Goal: Transaction & Acquisition: Download file/media

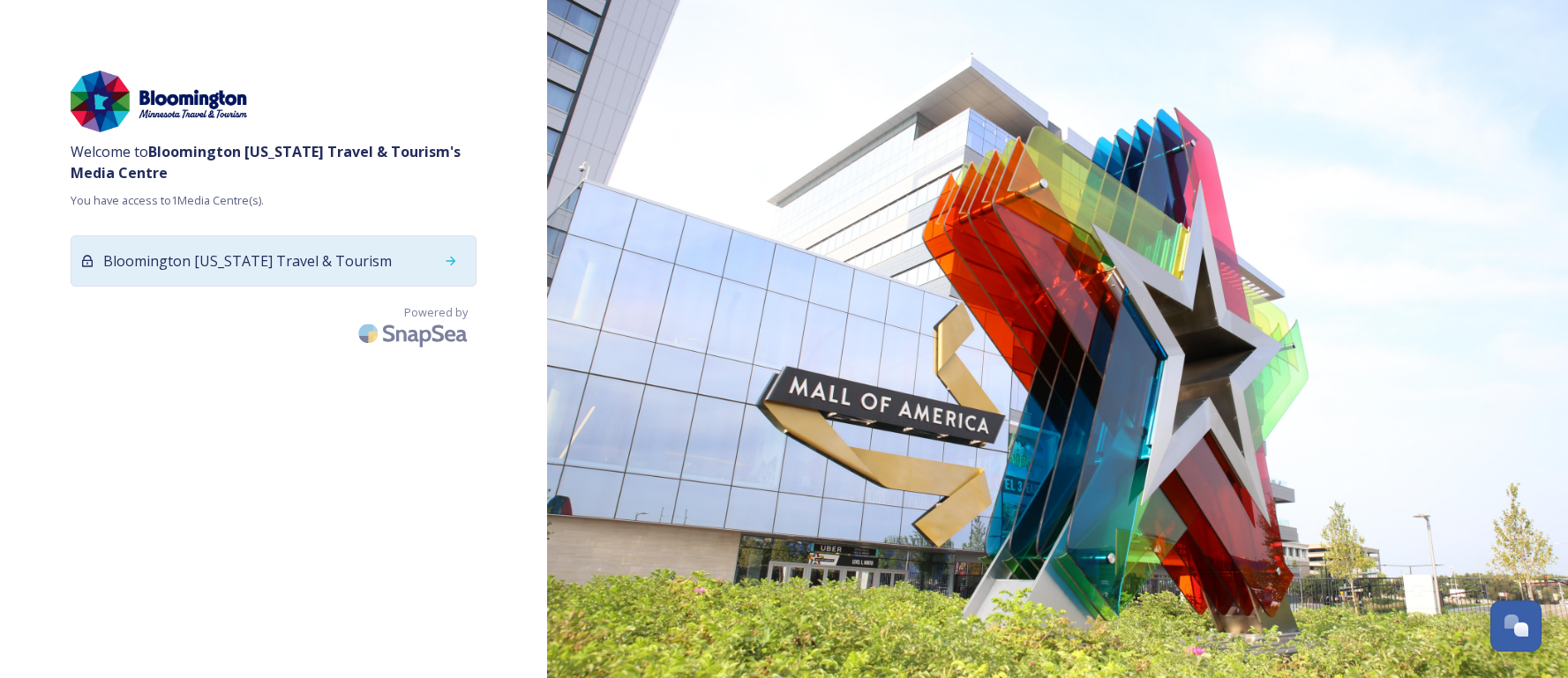
click at [270, 258] on span "Bloomington [US_STATE] Travel & Tourism" at bounding box center [248, 261] width 289 height 21
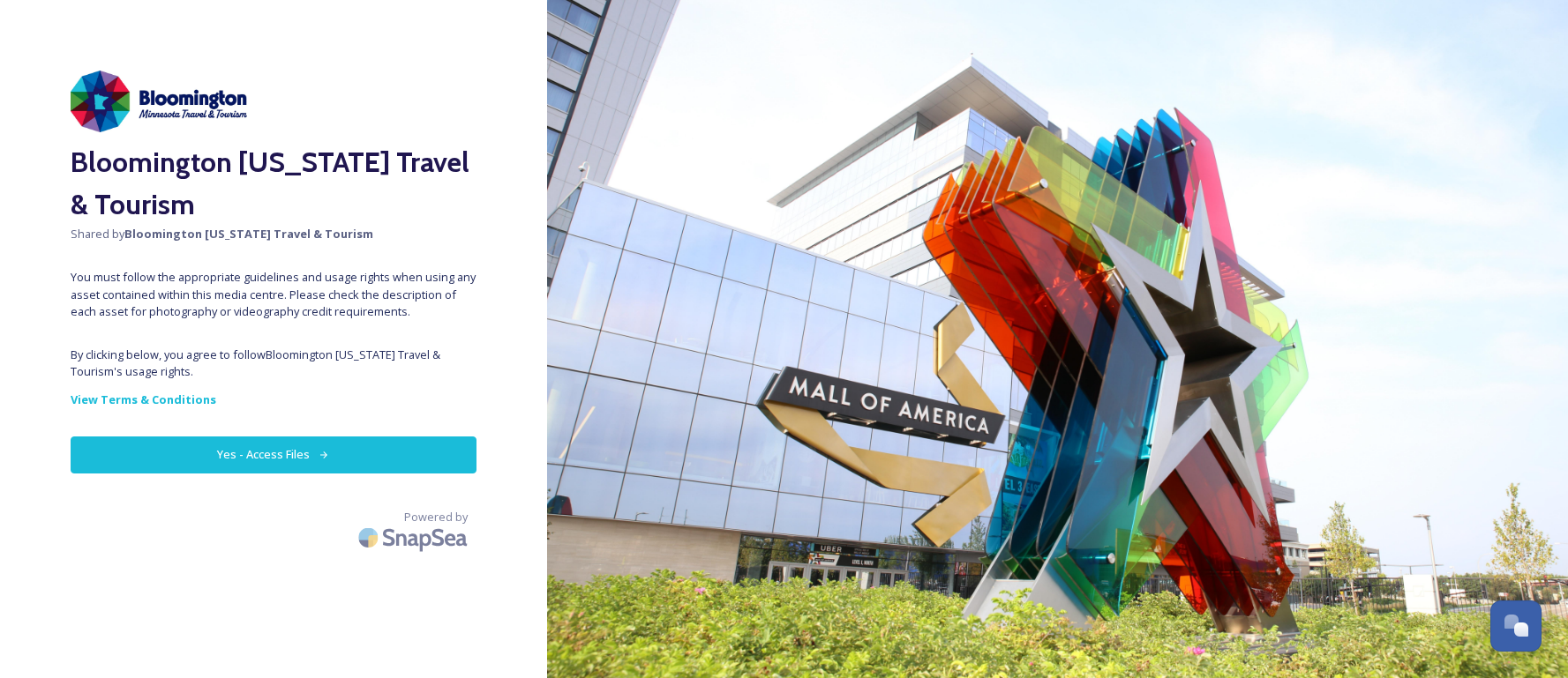
click at [235, 451] on button "Yes - Access Files" at bounding box center [273, 455] width 406 height 36
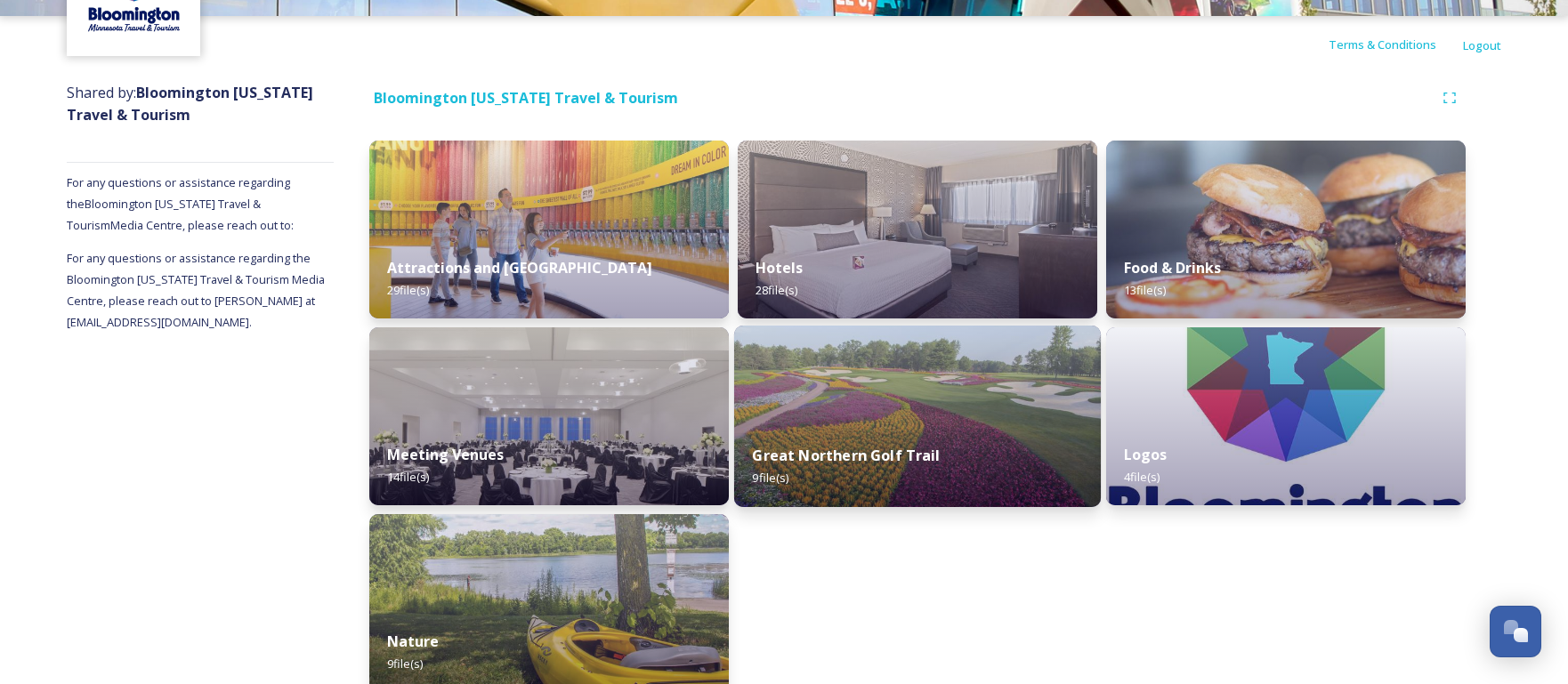
scroll to position [170, 0]
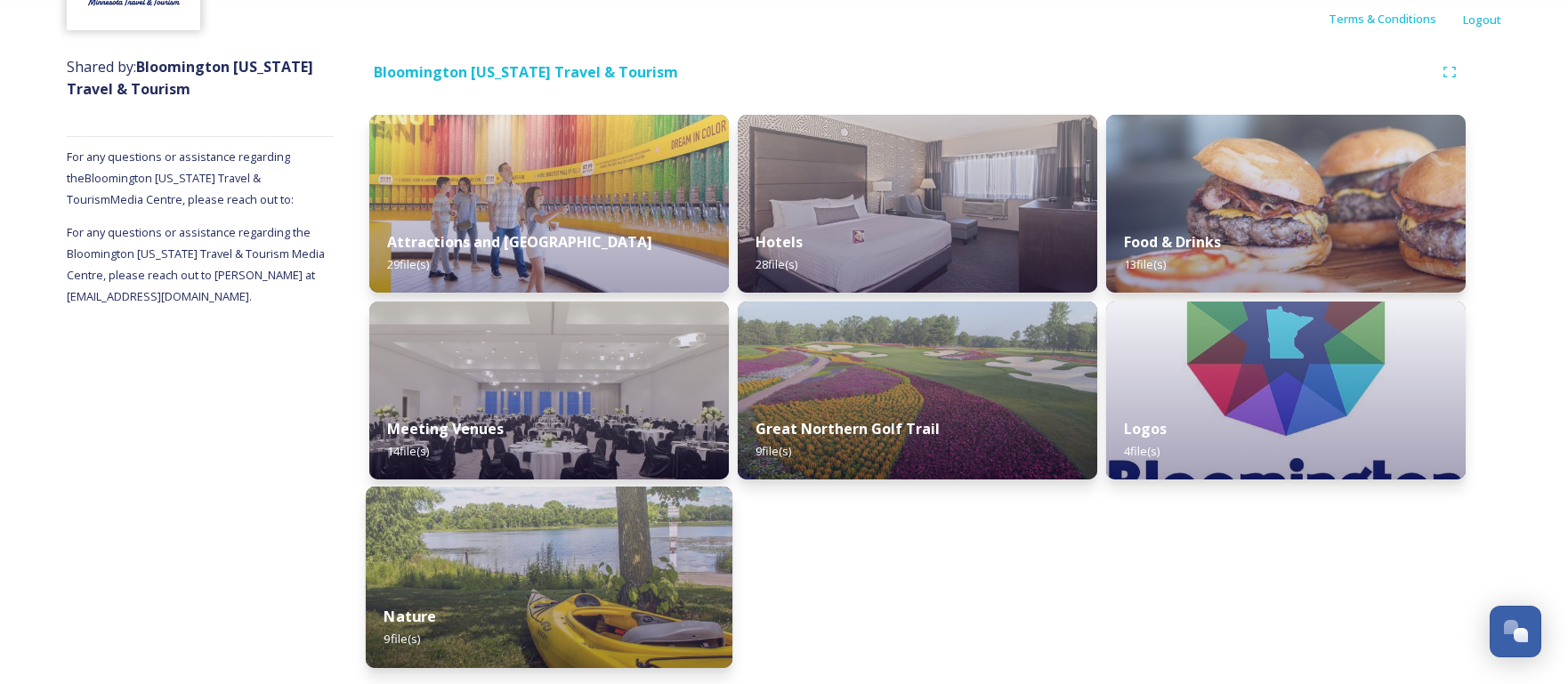
click at [591, 562] on img at bounding box center [549, 578] width 367 height 181
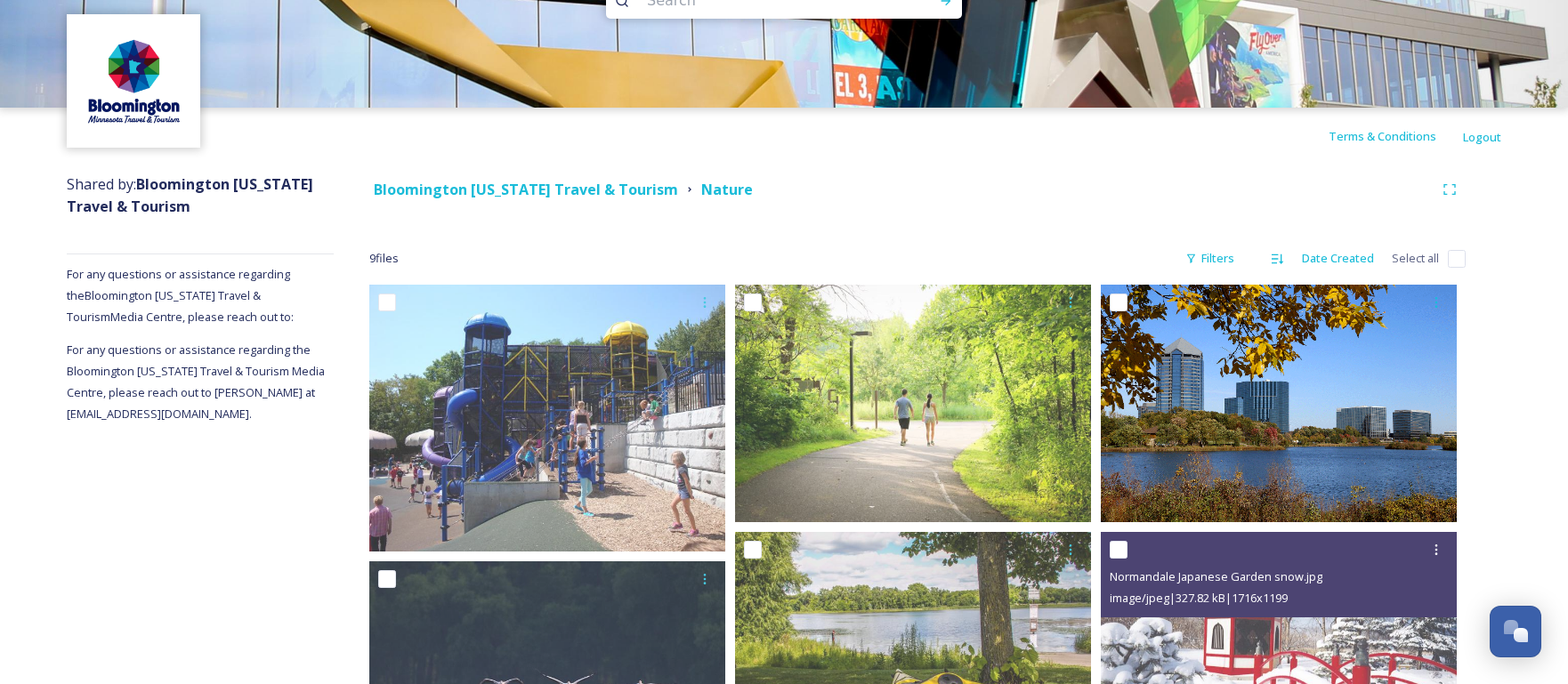
scroll to position [51, 0]
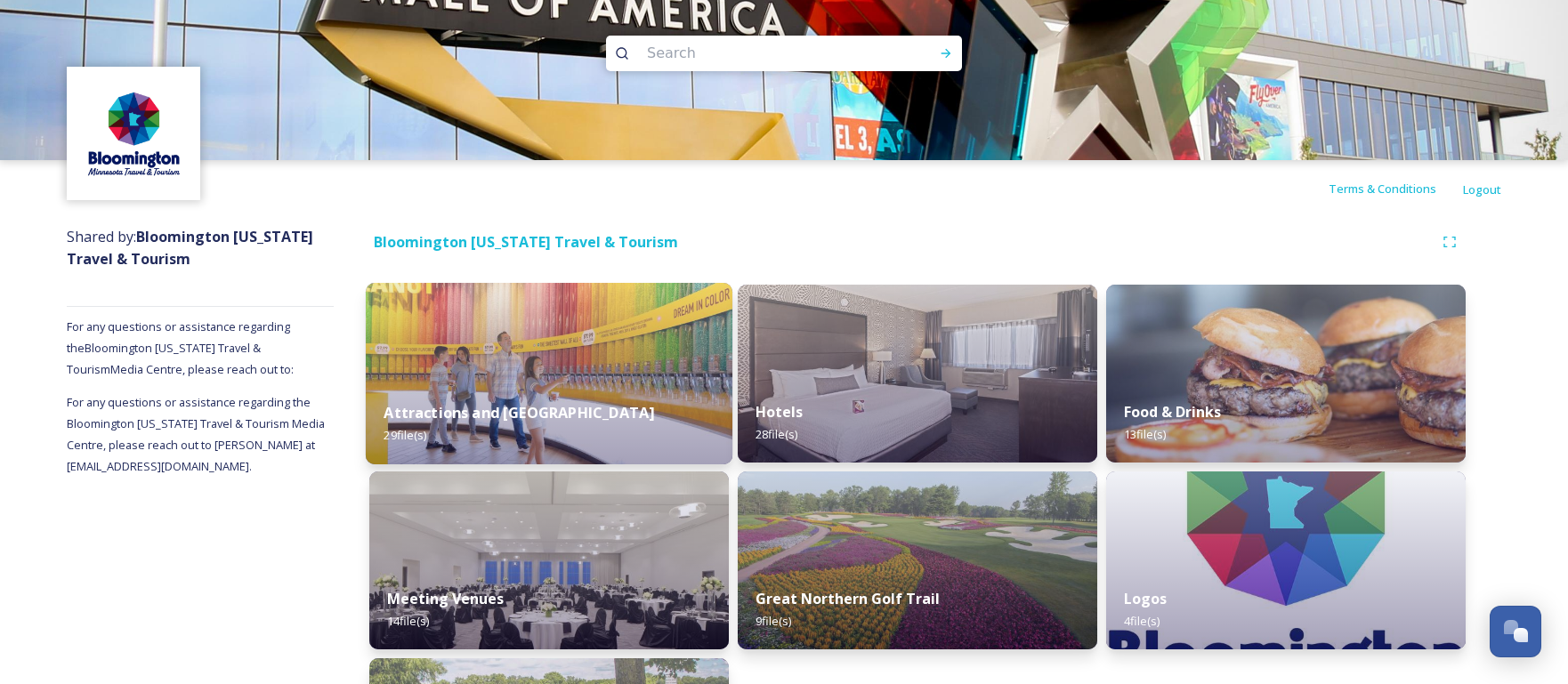
click at [617, 416] on div "Attractions and [GEOGRAPHIC_DATA] 29 file(s)" at bounding box center [549, 424] width 367 height 81
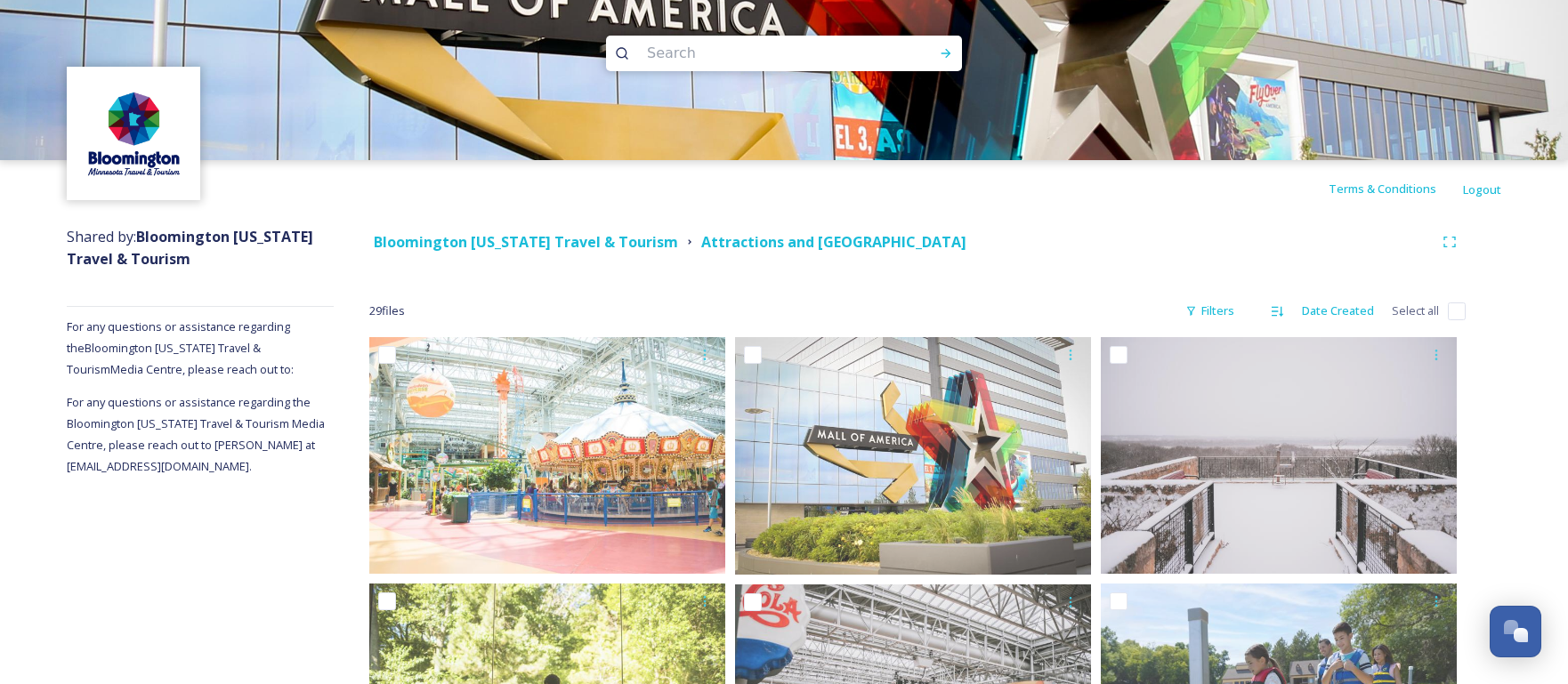
click at [1457, 313] on input "checkbox" at bounding box center [1457, 311] width 18 height 18
checkbox input "true"
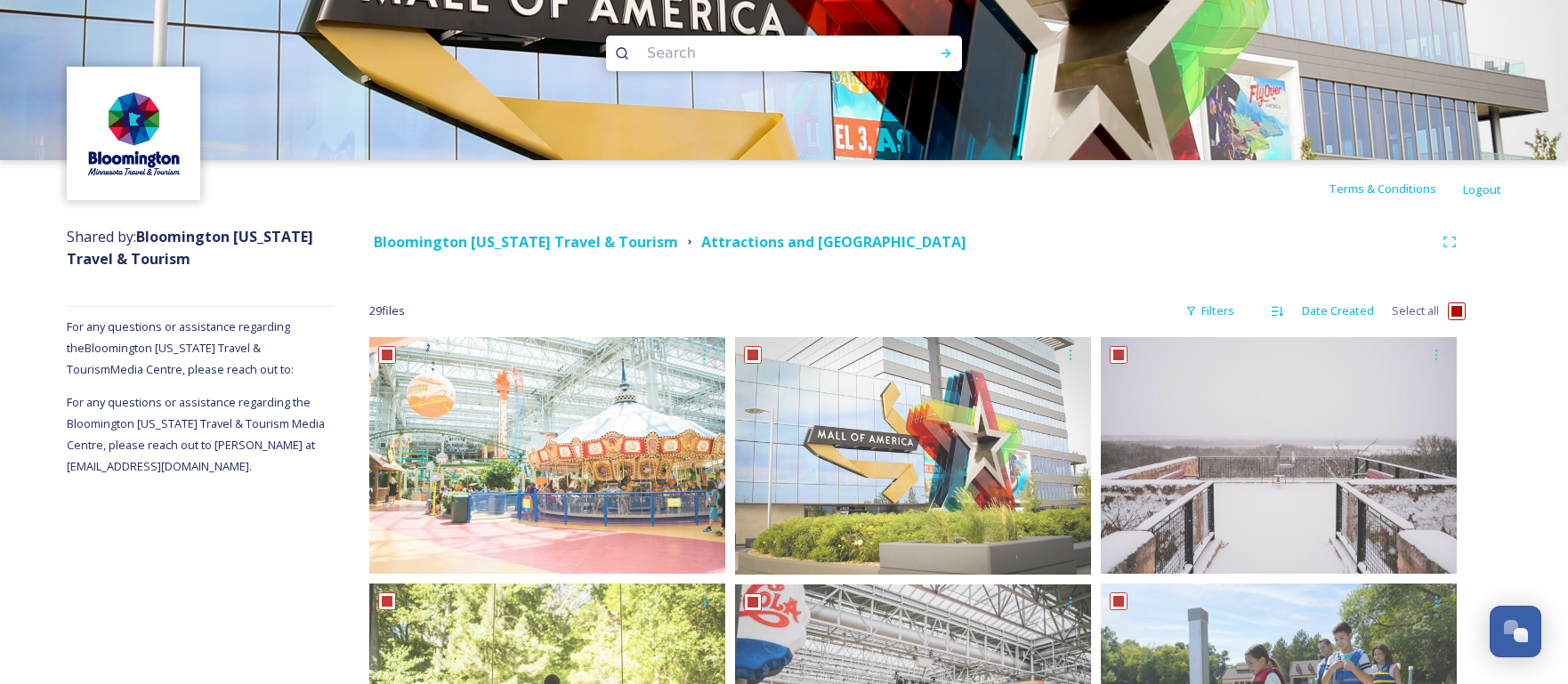
checkbox input "true"
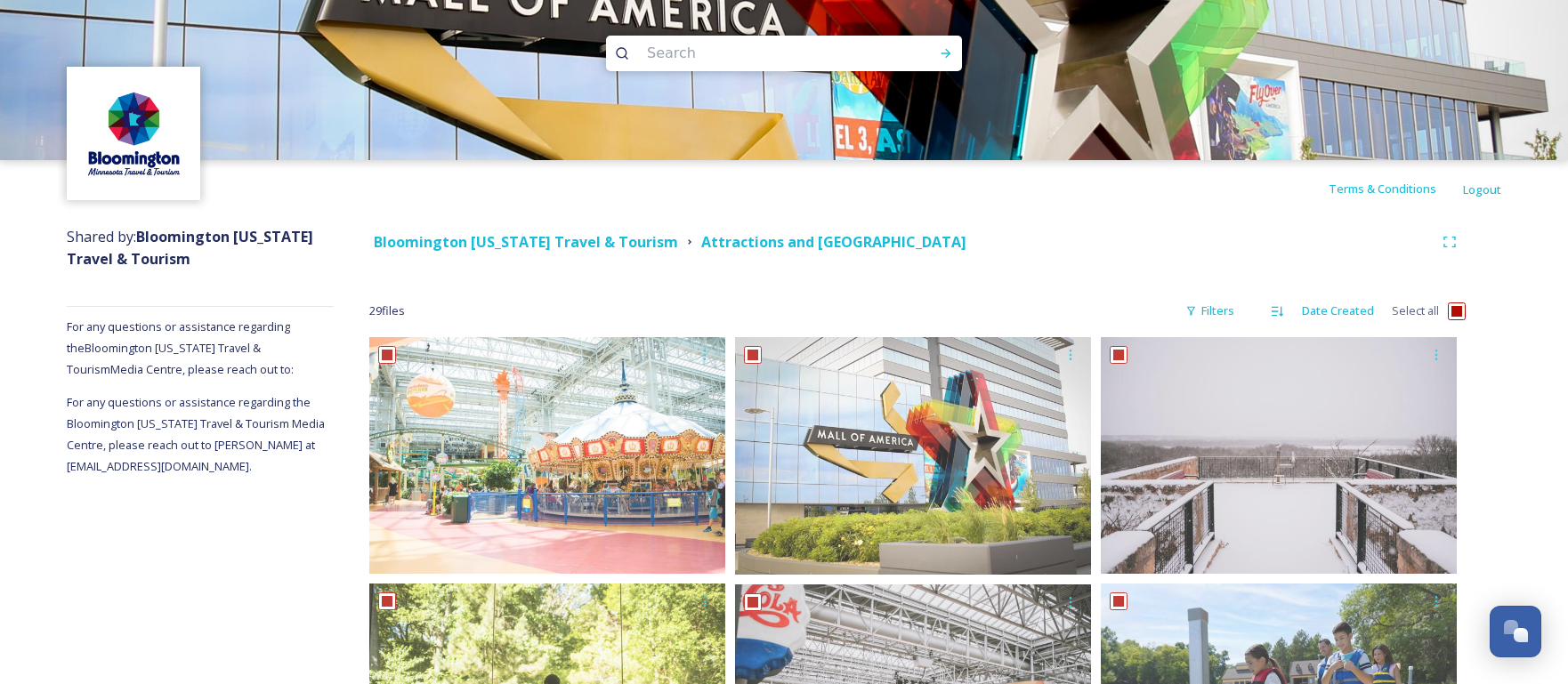
checkbox input "true"
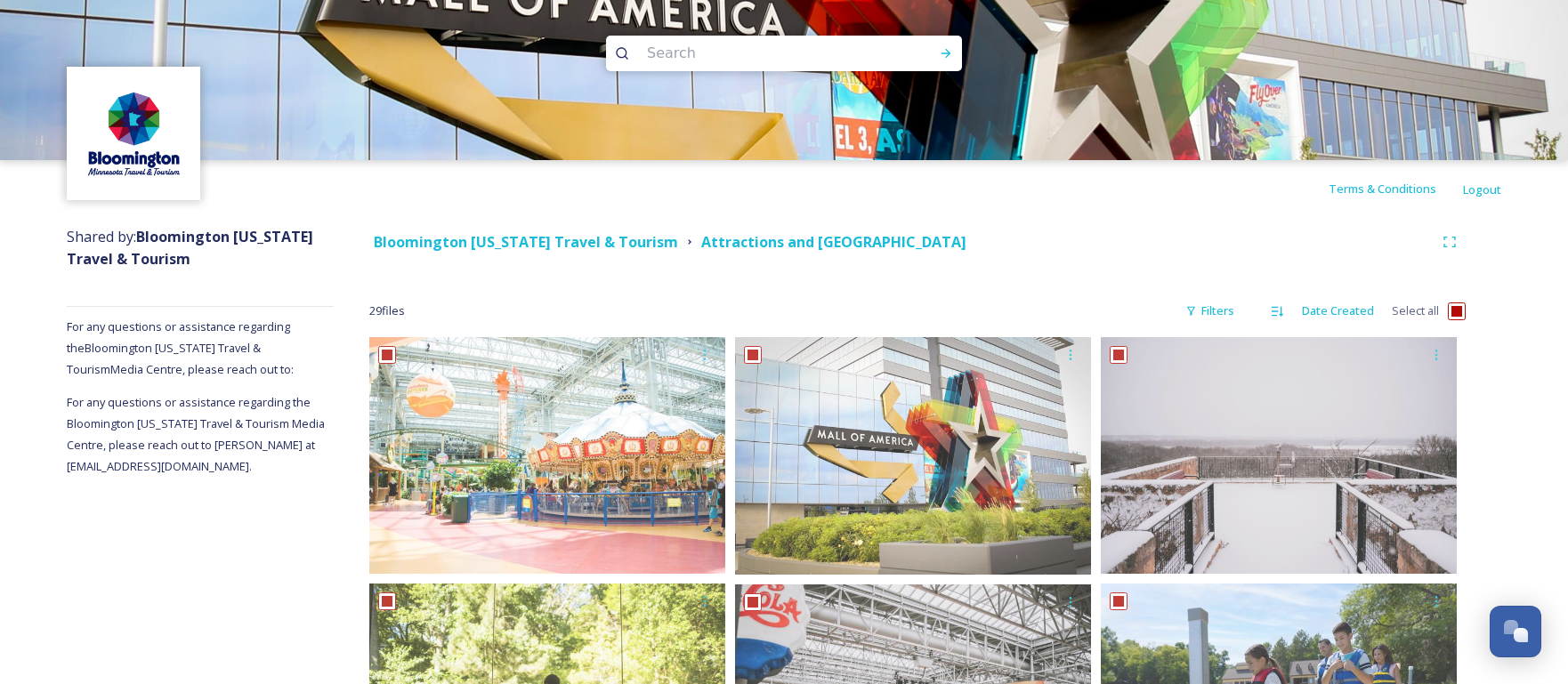
checkbox input "true"
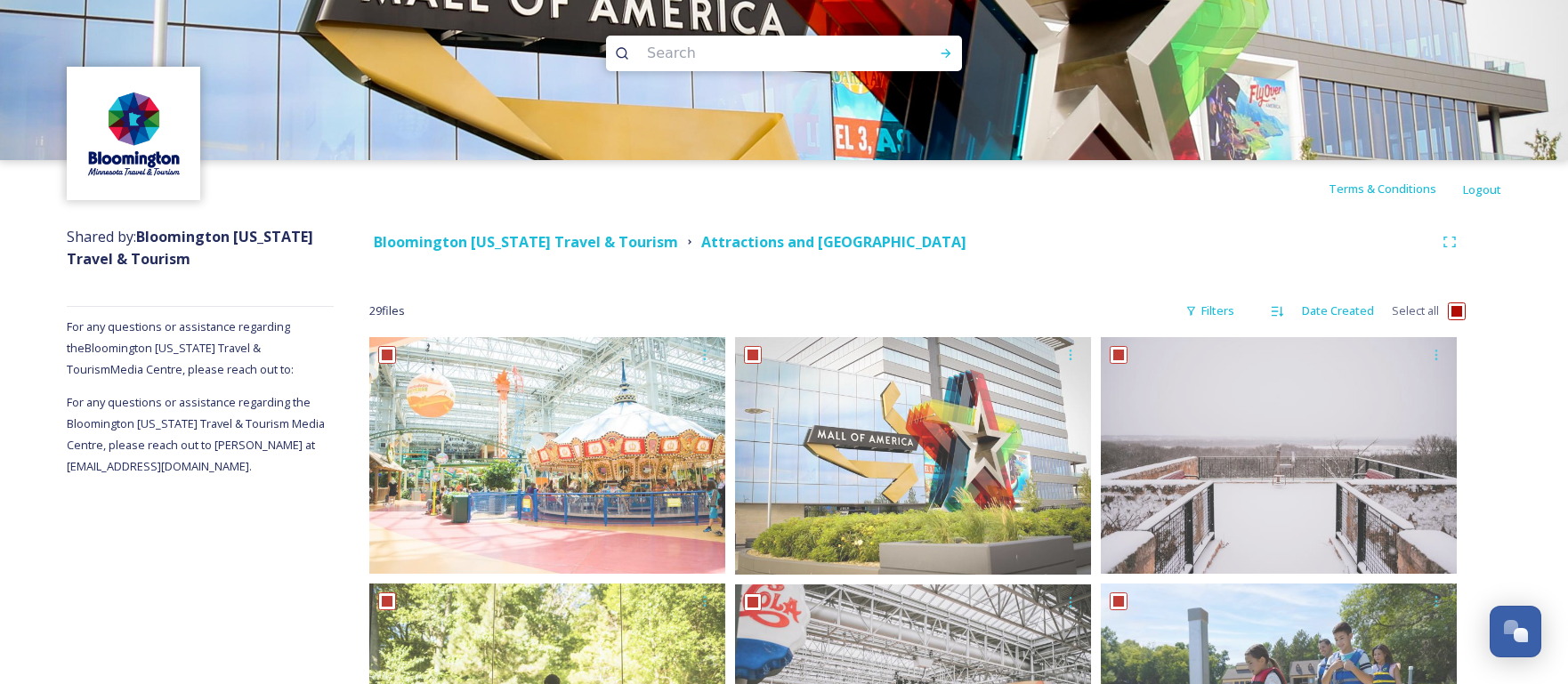
checkbox input "true"
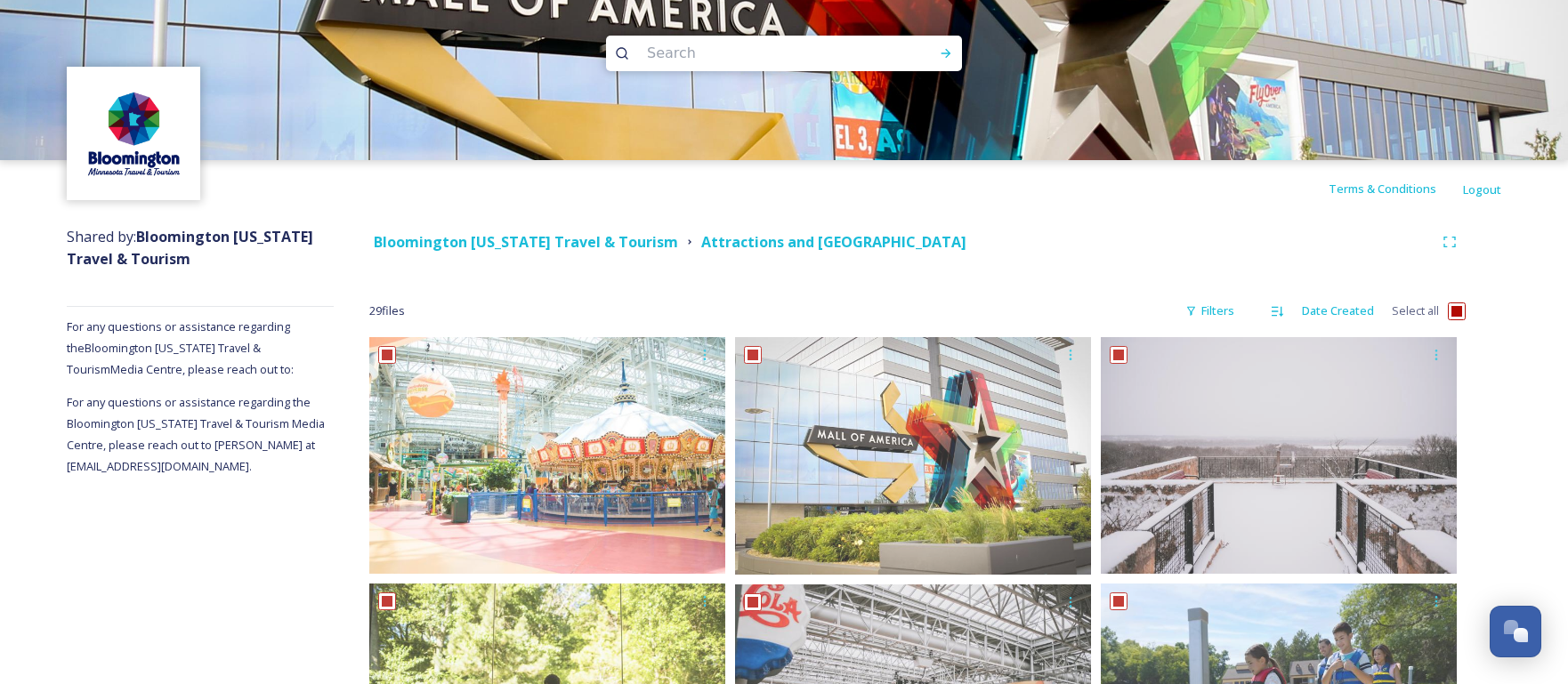
checkbox input "true"
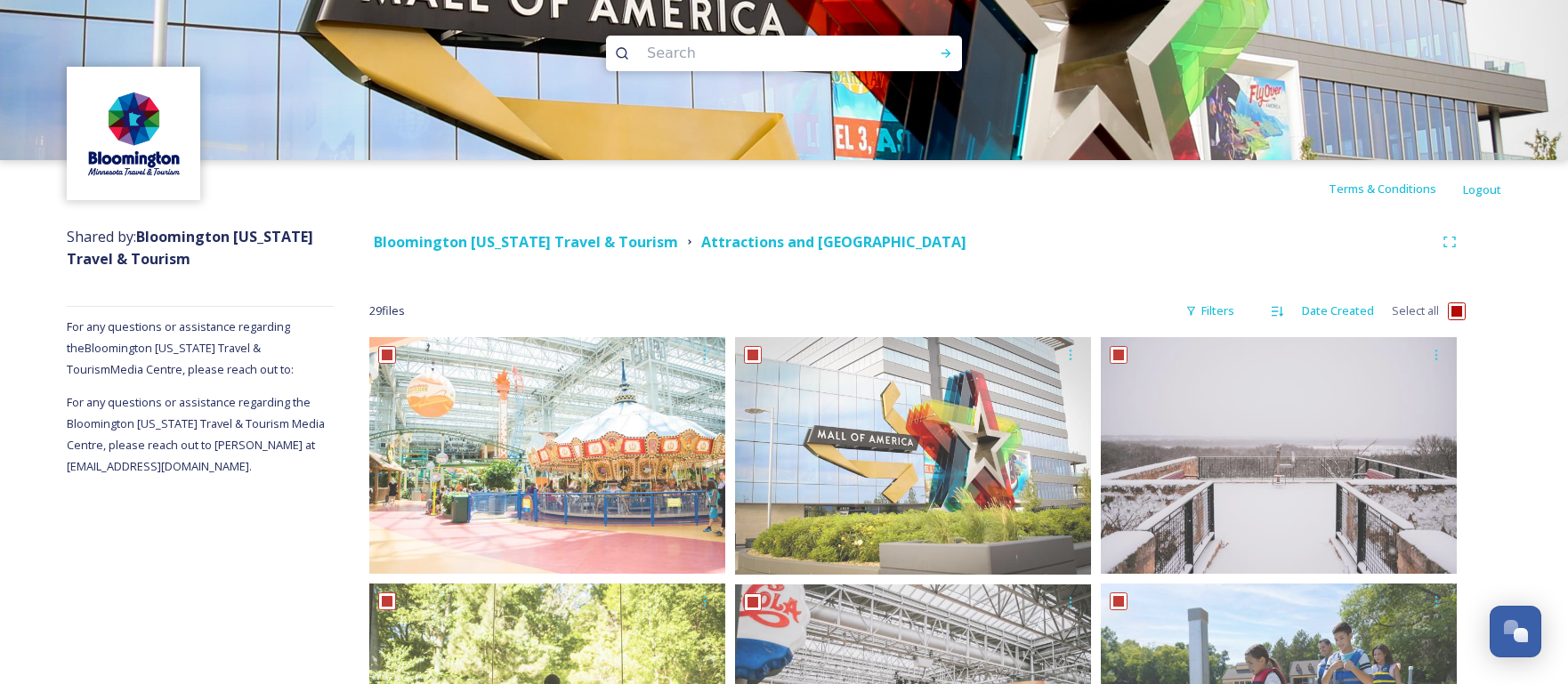
checkbox input "true"
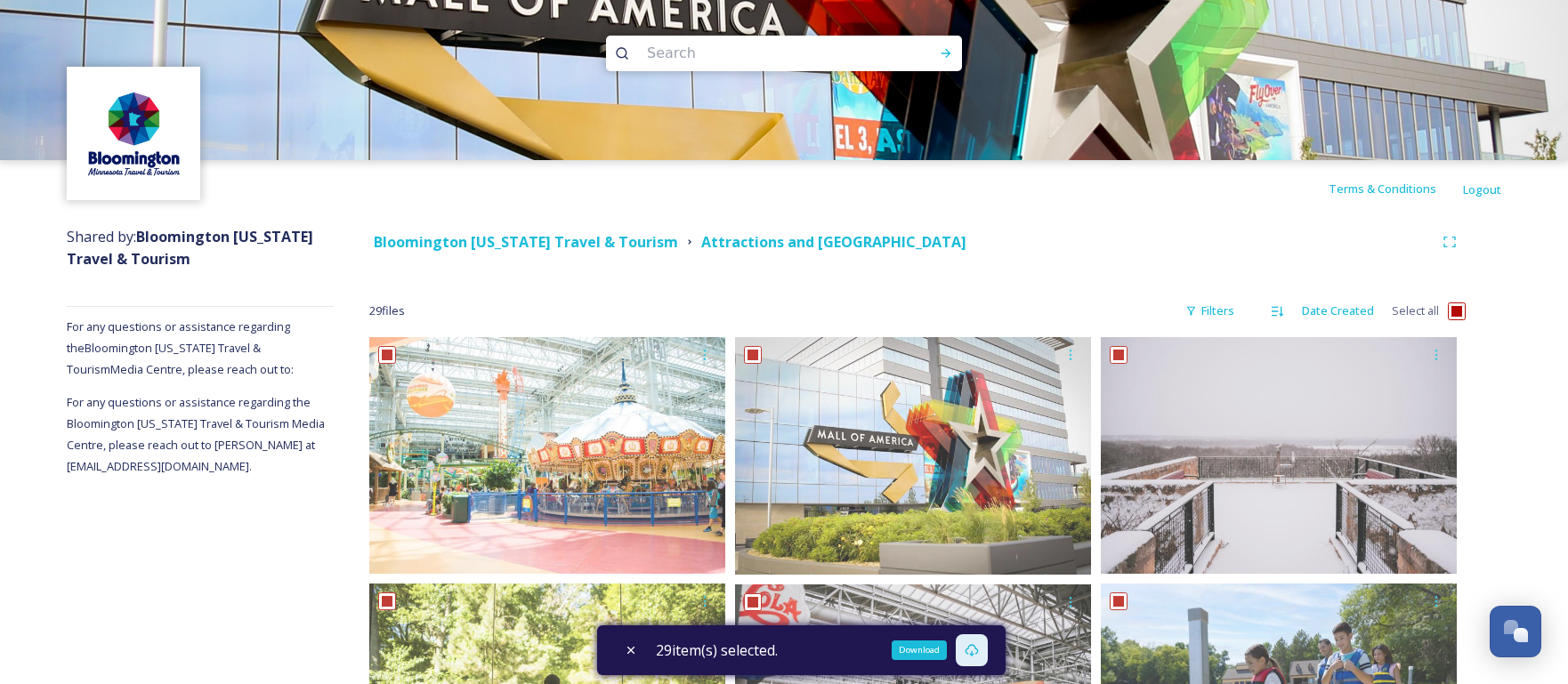
click at [972, 652] on icon at bounding box center [972, 651] width 14 height 14
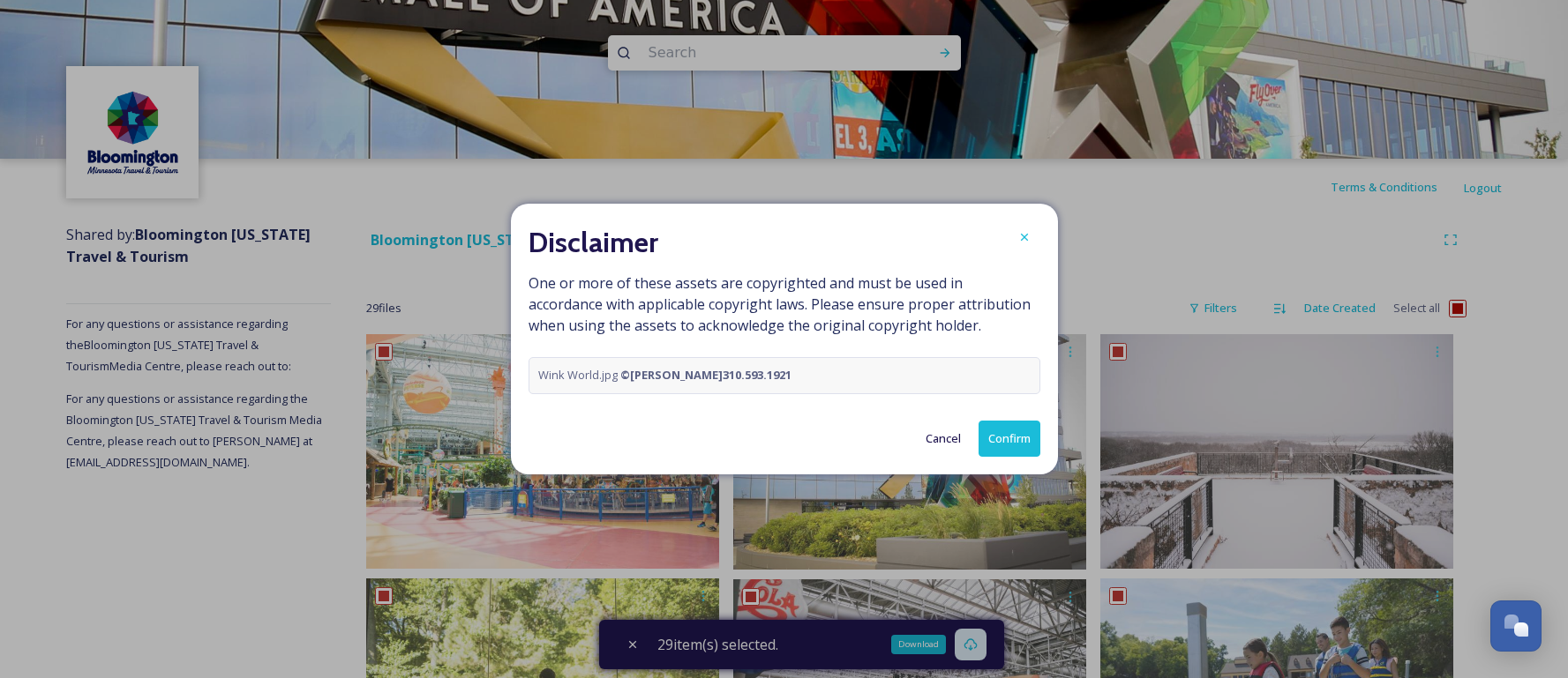
click at [1010, 440] on button "Confirm" at bounding box center [1009, 438] width 61 height 36
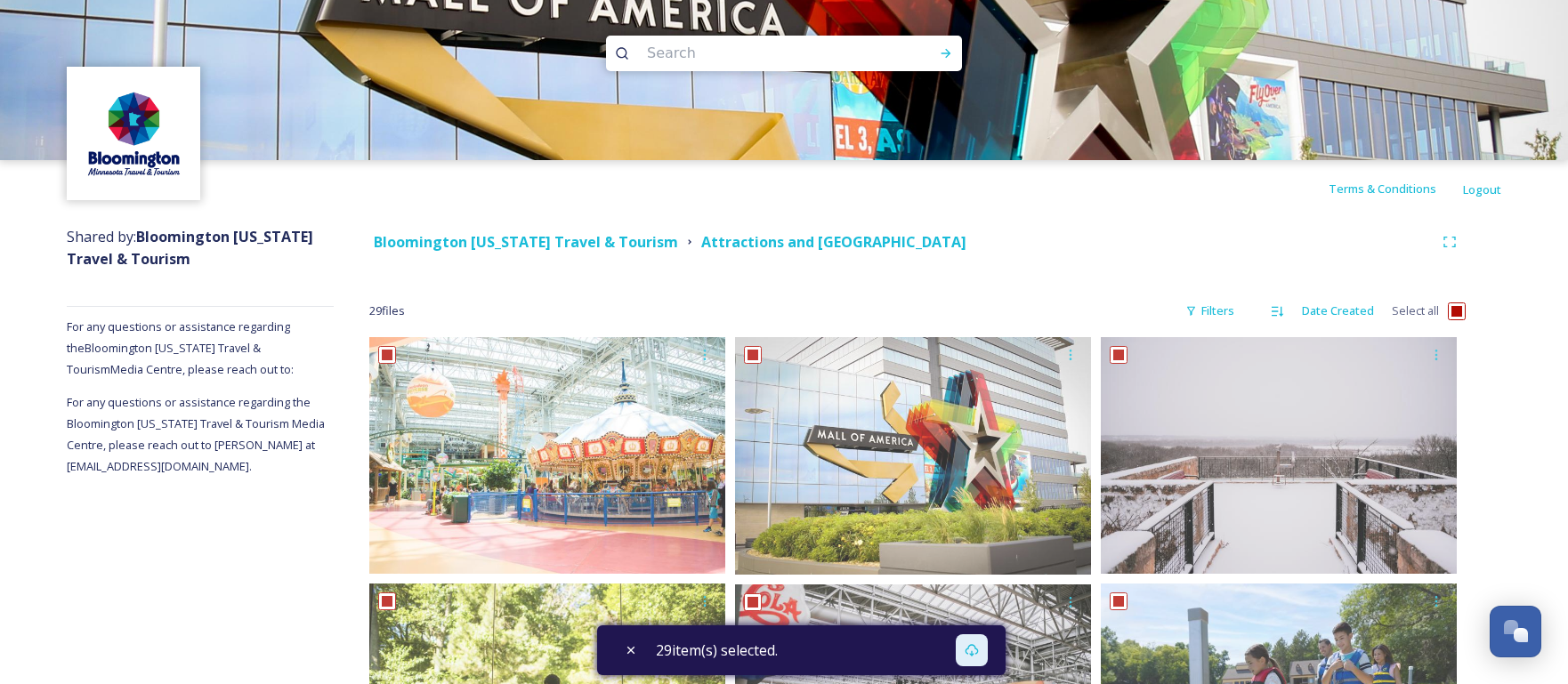
click at [977, 649] on icon at bounding box center [972, 651] width 14 height 14
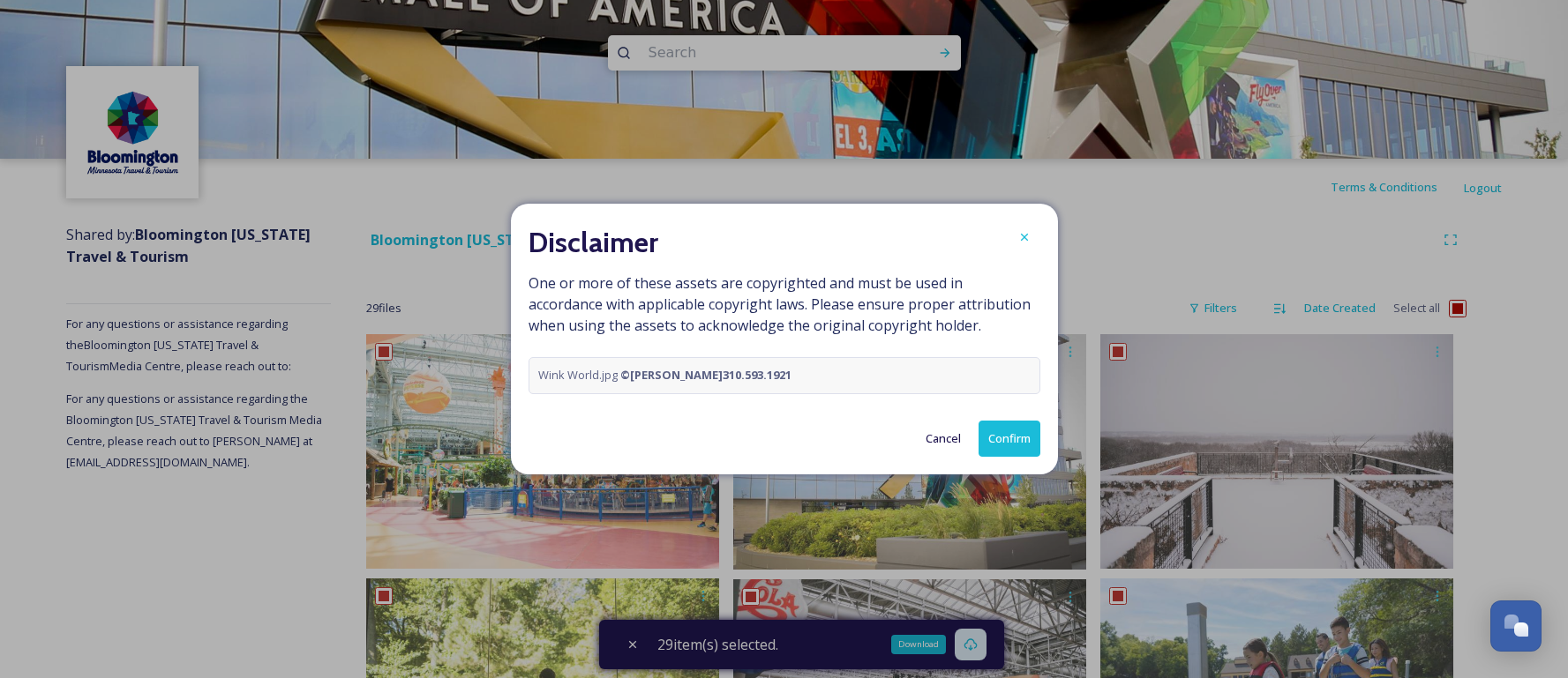
click at [894, 339] on span "One or more of these assets are copyrighted and must be used in accordance with…" at bounding box center [784, 333] width 511 height 121
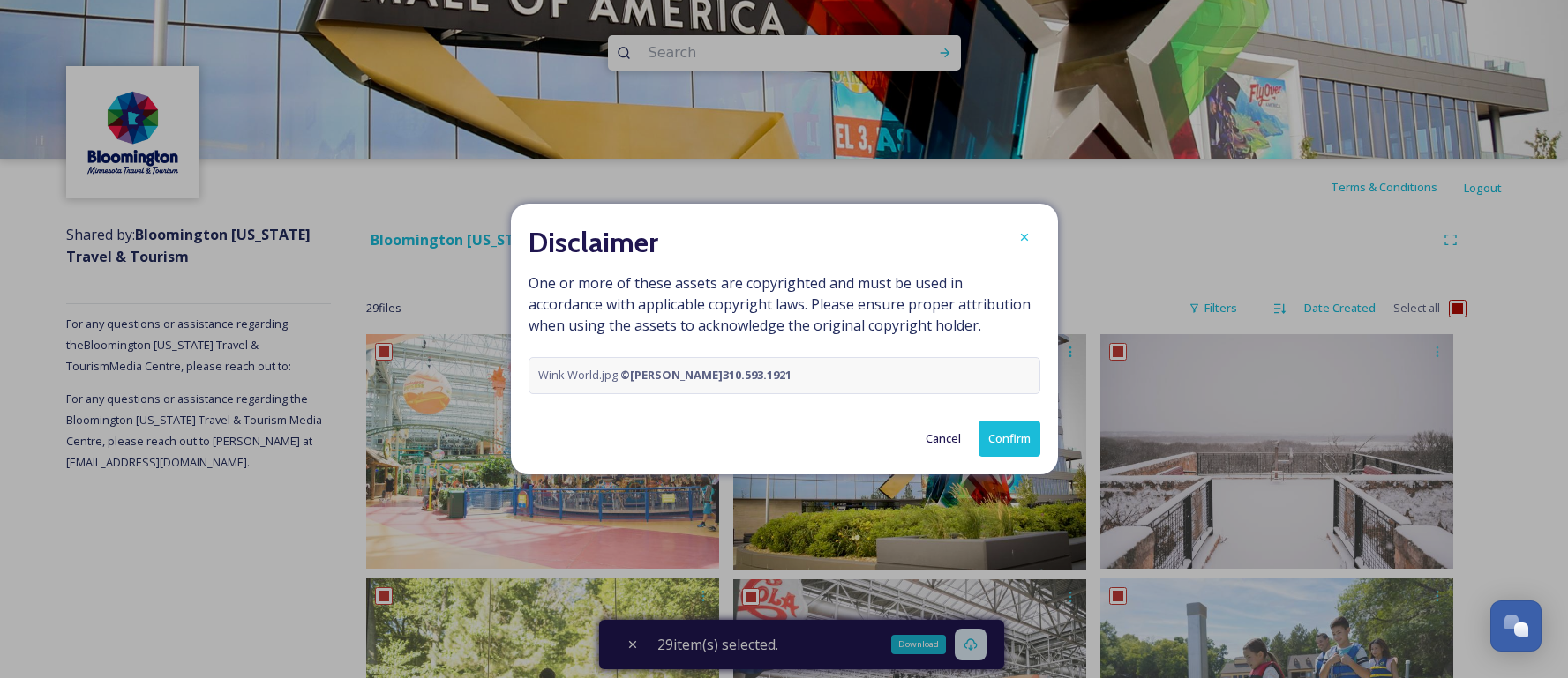
click at [932, 438] on button "Cancel" at bounding box center [944, 438] width 53 height 34
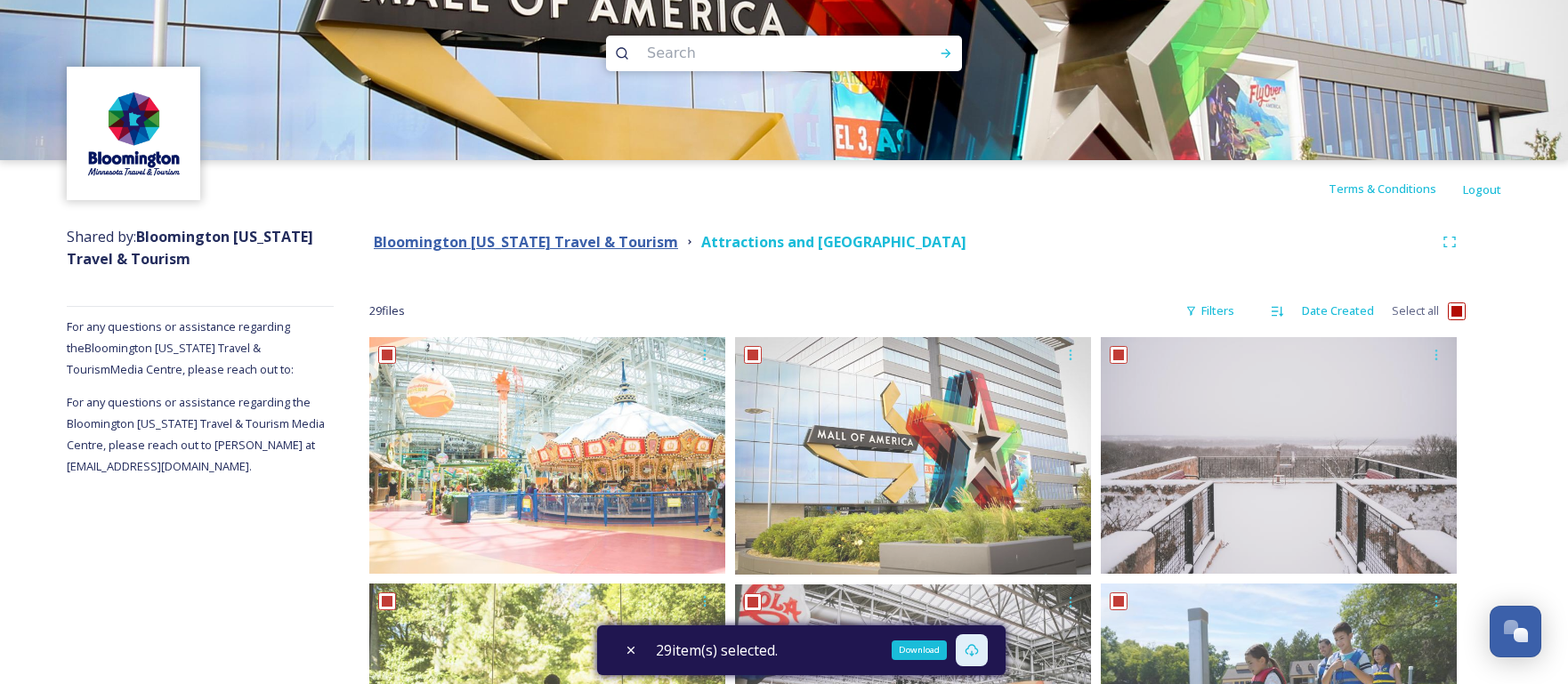
click at [578, 237] on strong "Bloomington [US_STATE] Travel & Tourism" at bounding box center [526, 242] width 304 height 20
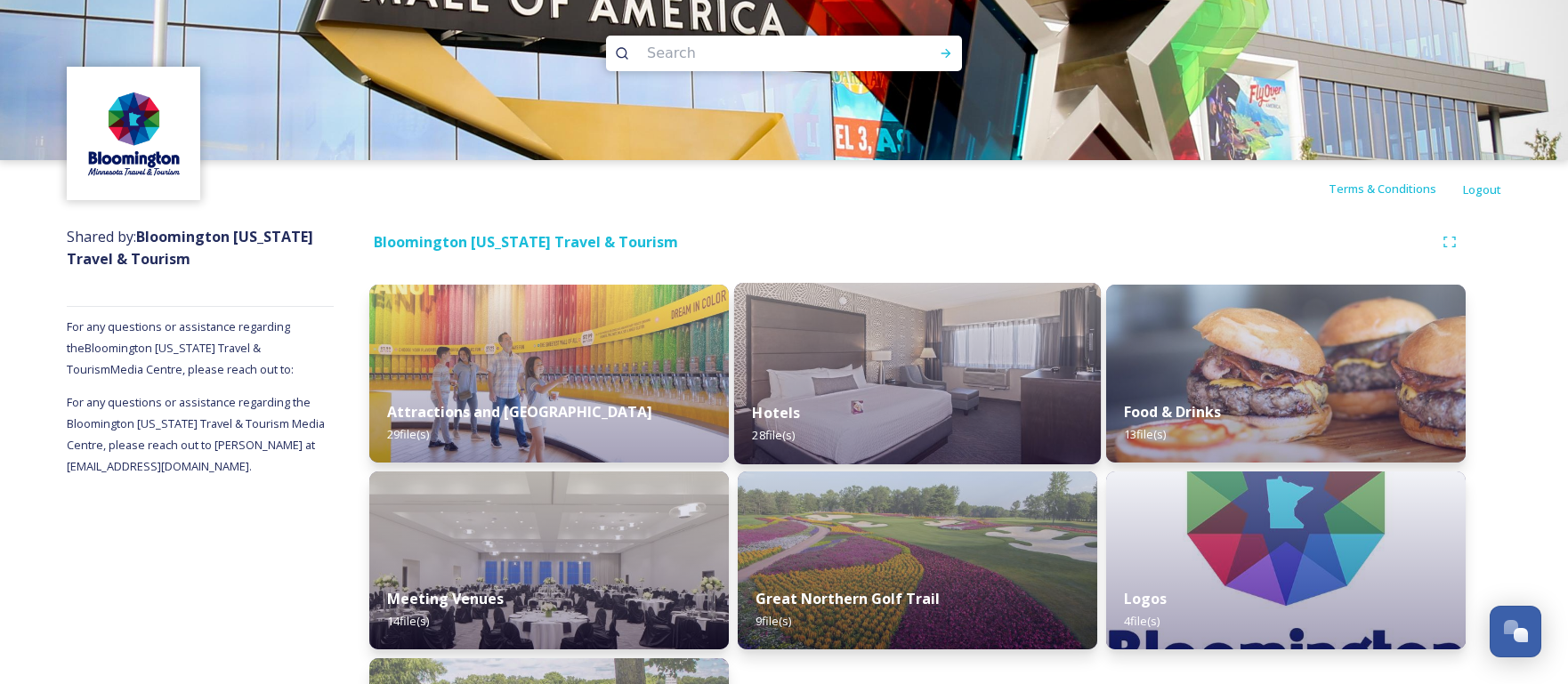
click at [1018, 390] on div "Hotels 28 file(s)" at bounding box center [917, 424] width 367 height 81
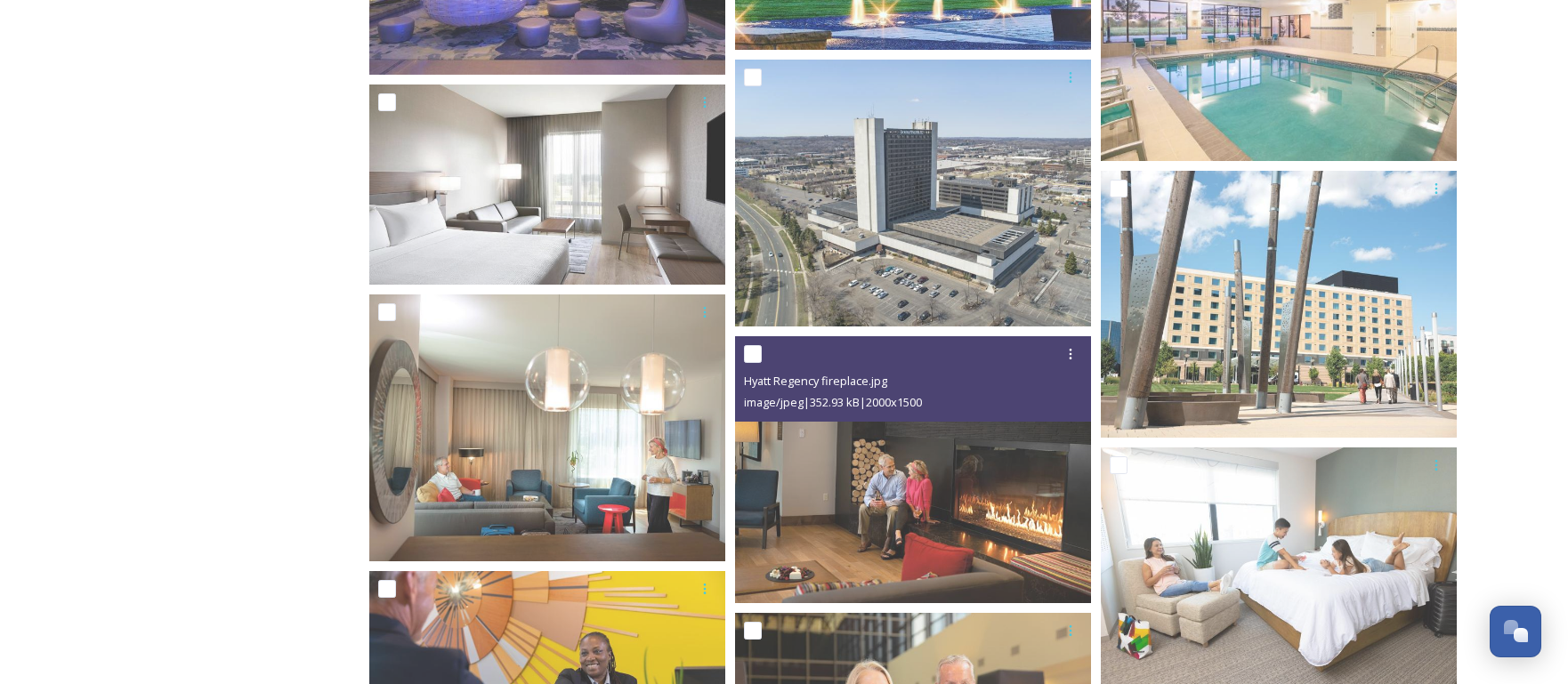
scroll to position [1073, 0]
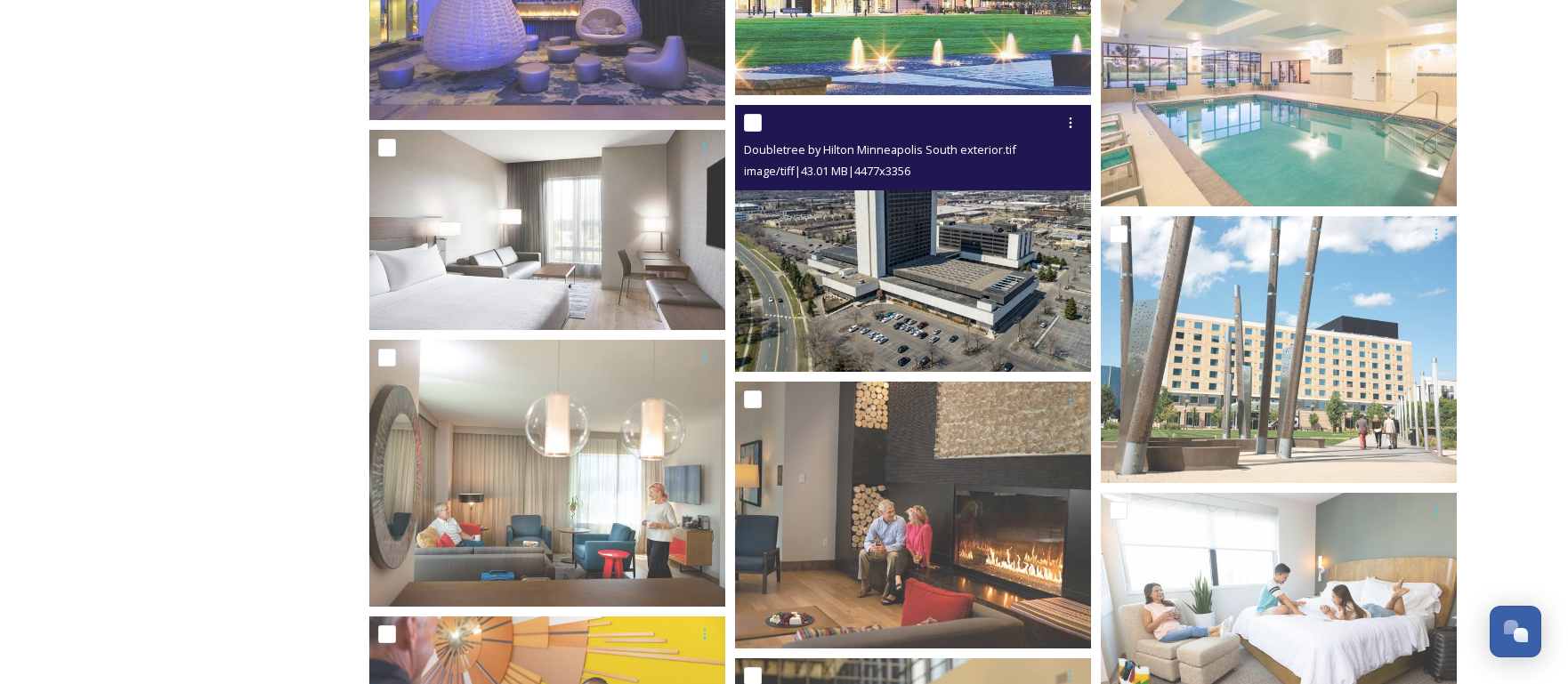
click at [753, 125] on input "checkbox" at bounding box center [753, 123] width 18 height 18
checkbox input "true"
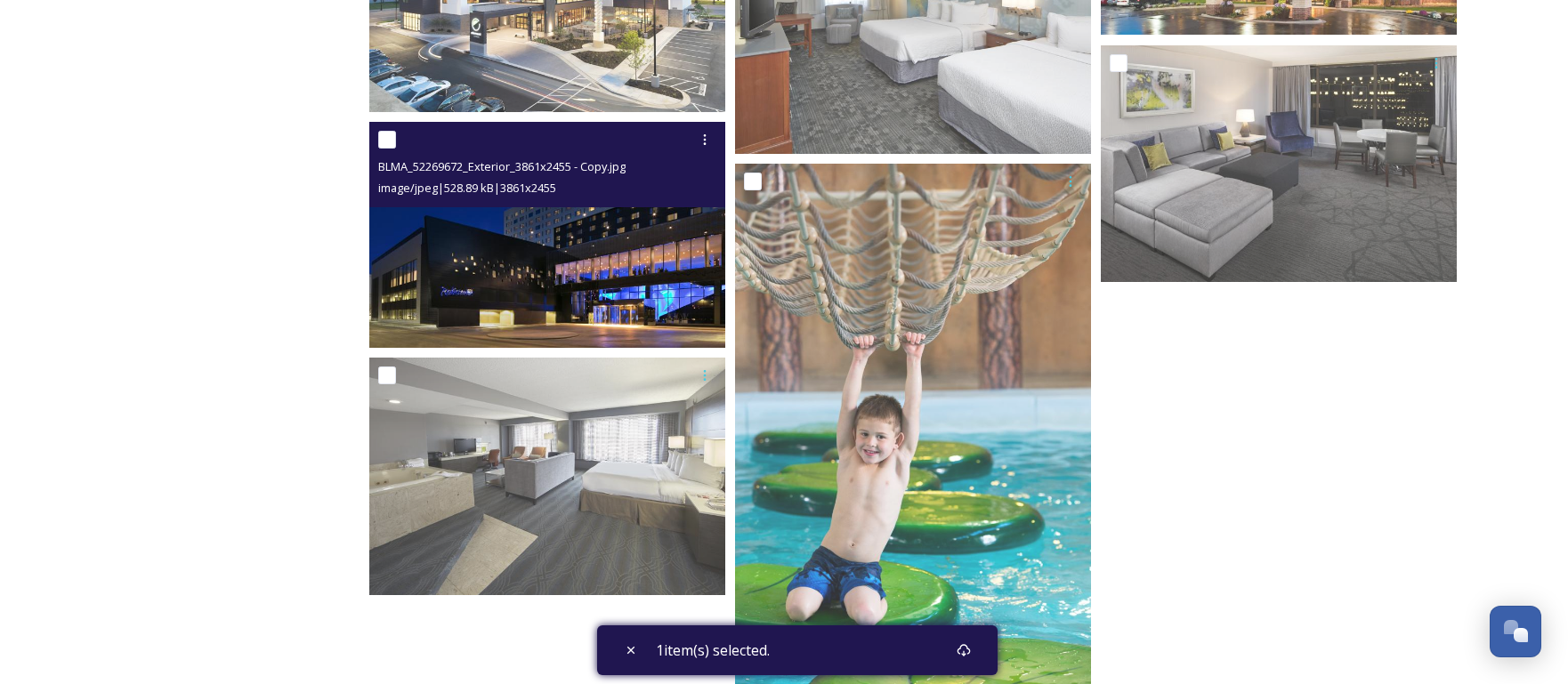
scroll to position [2361, 0]
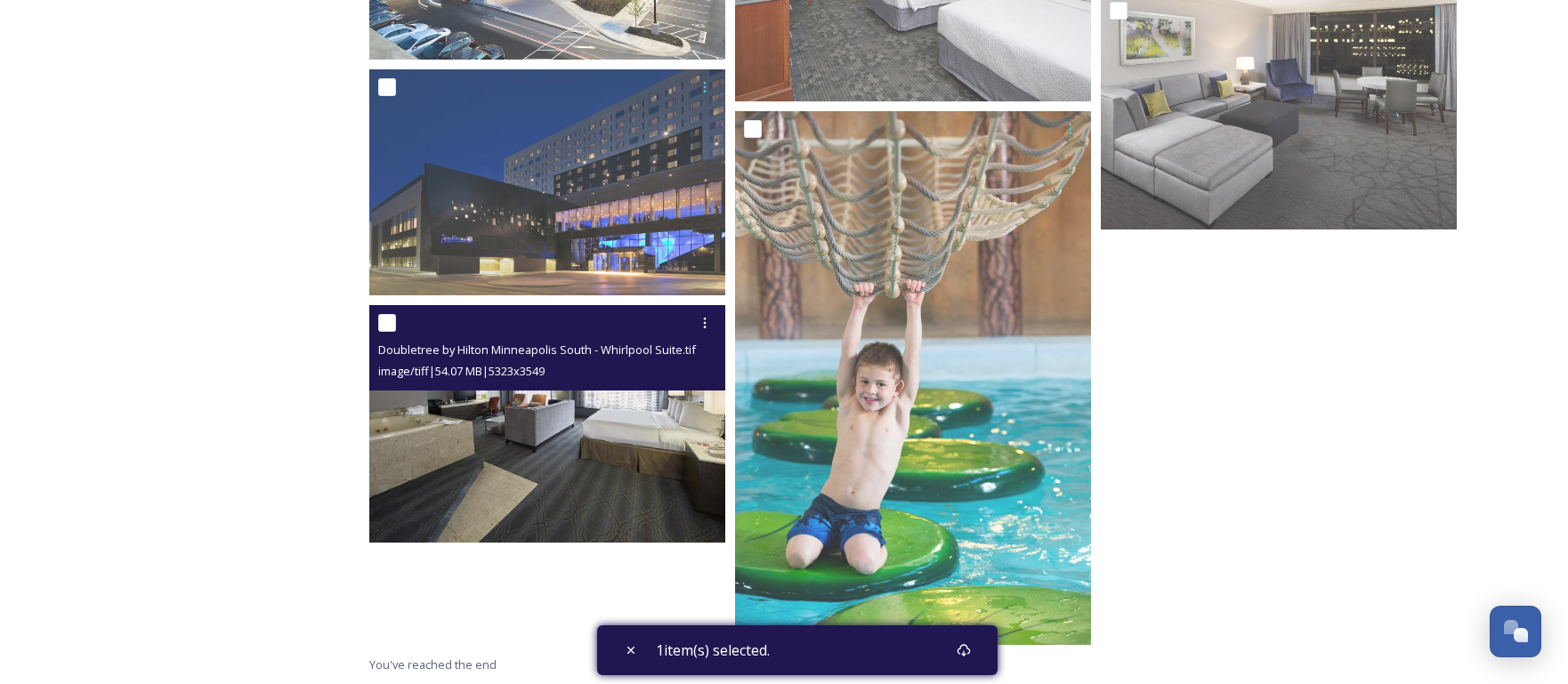
click at [390, 325] on input "checkbox" at bounding box center [387, 323] width 18 height 18
checkbox input "true"
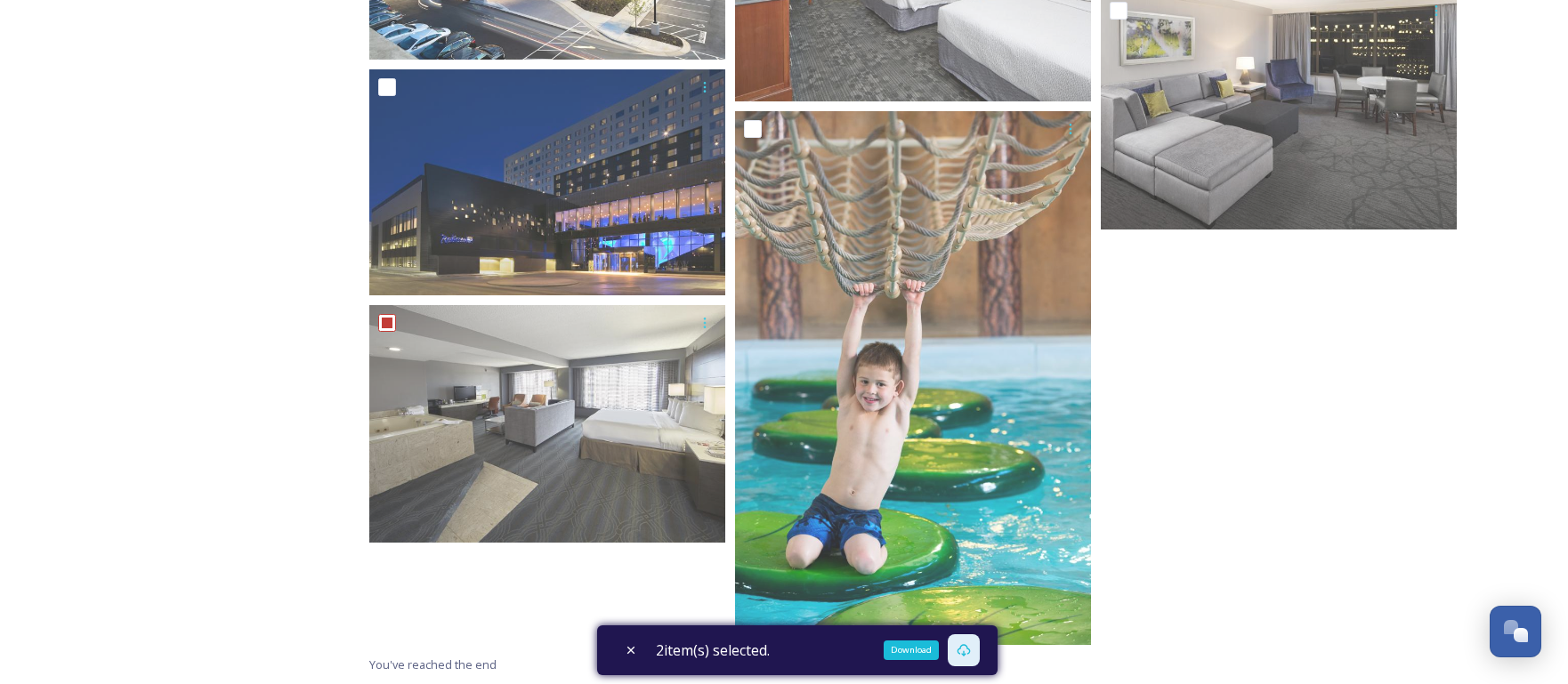
click at [972, 653] on icon at bounding box center [965, 651] width 14 height 13
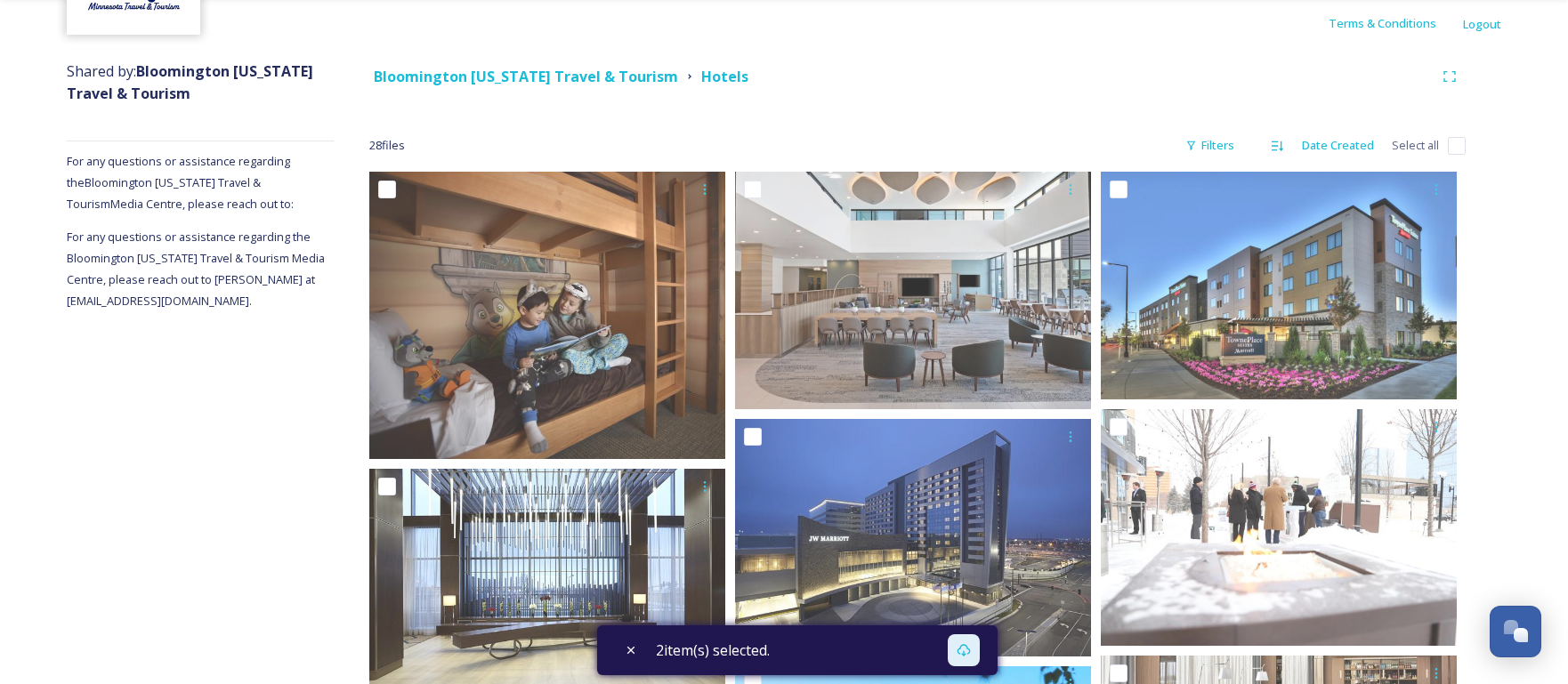
scroll to position [0, 0]
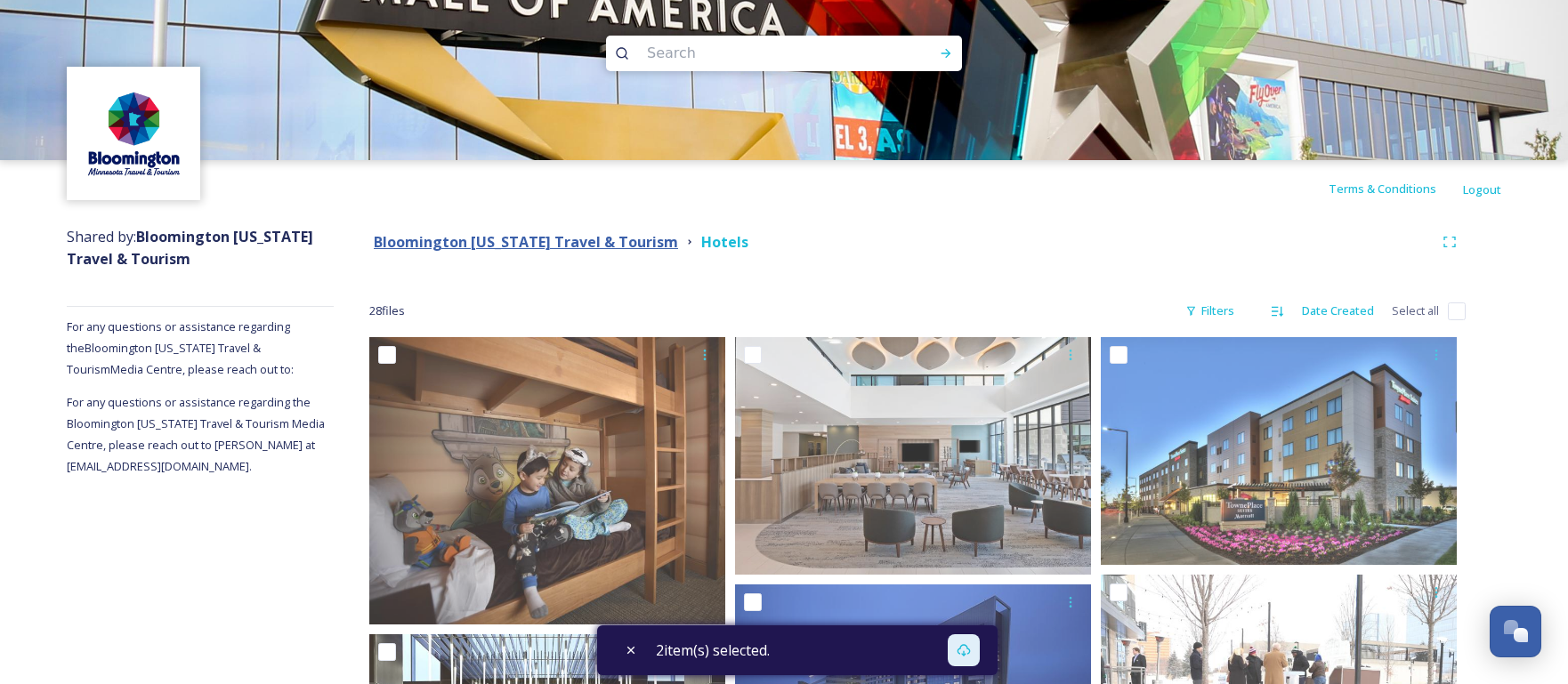
click at [519, 242] on strong "Bloomington [US_STATE] Travel & Tourism" at bounding box center [526, 242] width 304 height 20
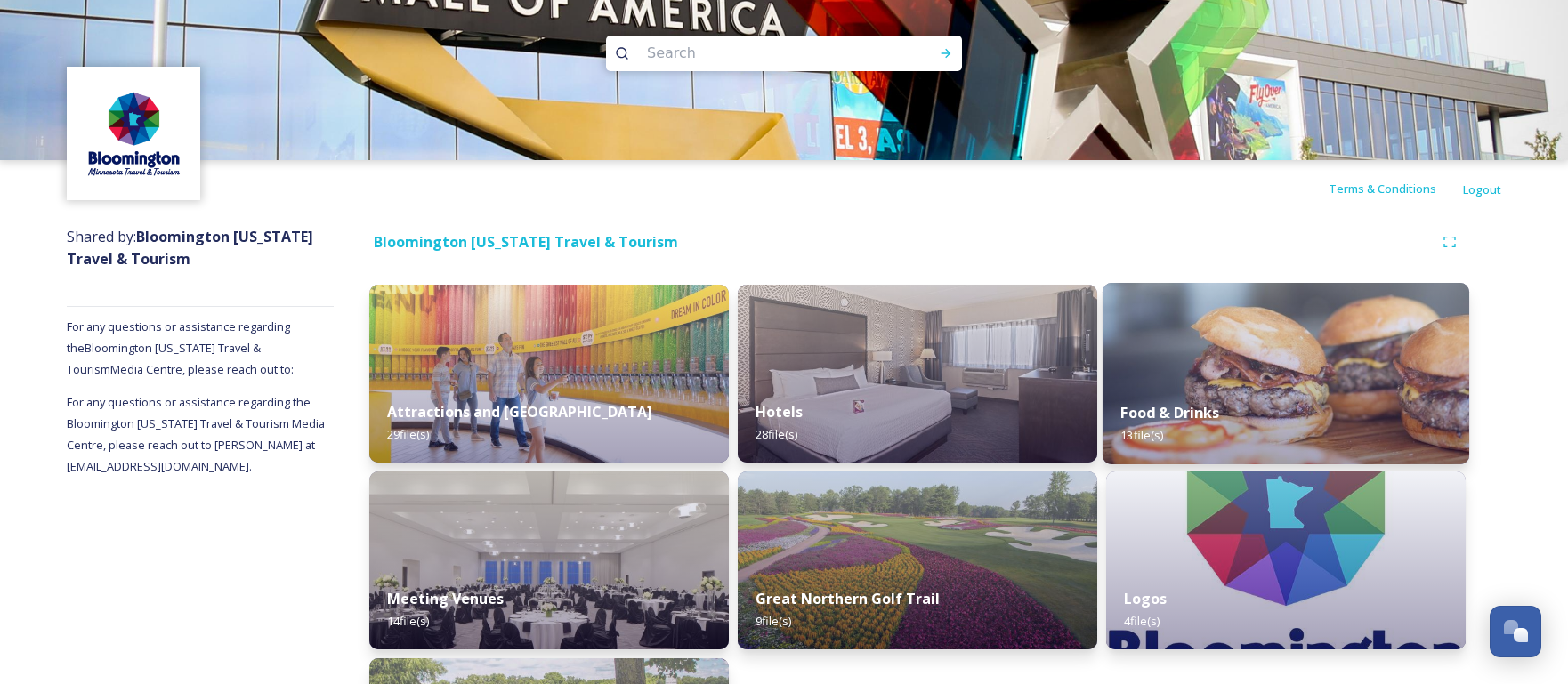
click at [1275, 420] on div "Food & Drinks 13 file(s)" at bounding box center [1286, 424] width 367 height 81
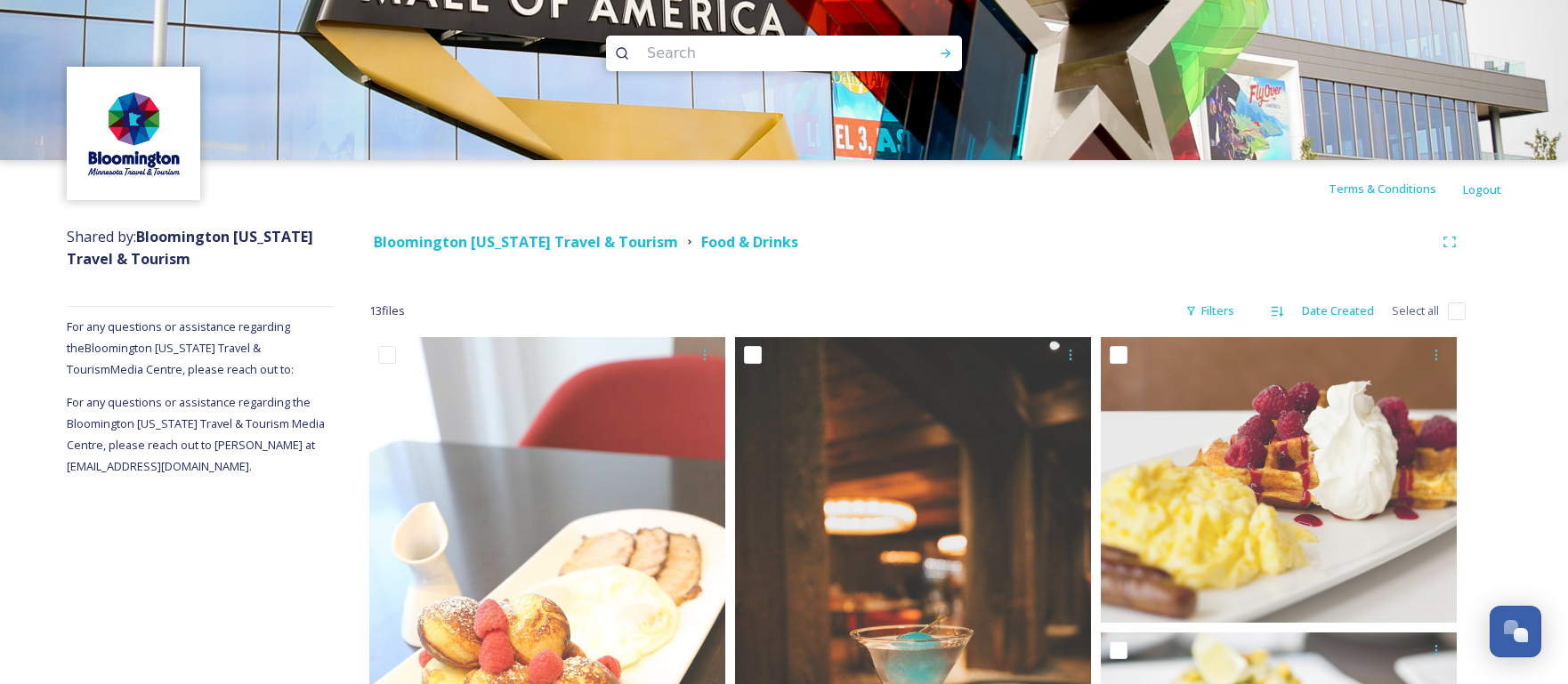
drag, startPoint x: 1453, startPoint y: 311, endPoint x: 1440, endPoint y: 311, distance: 13.0
click at [1452, 311] on input "checkbox" at bounding box center [1457, 311] width 18 height 18
checkbox input "true"
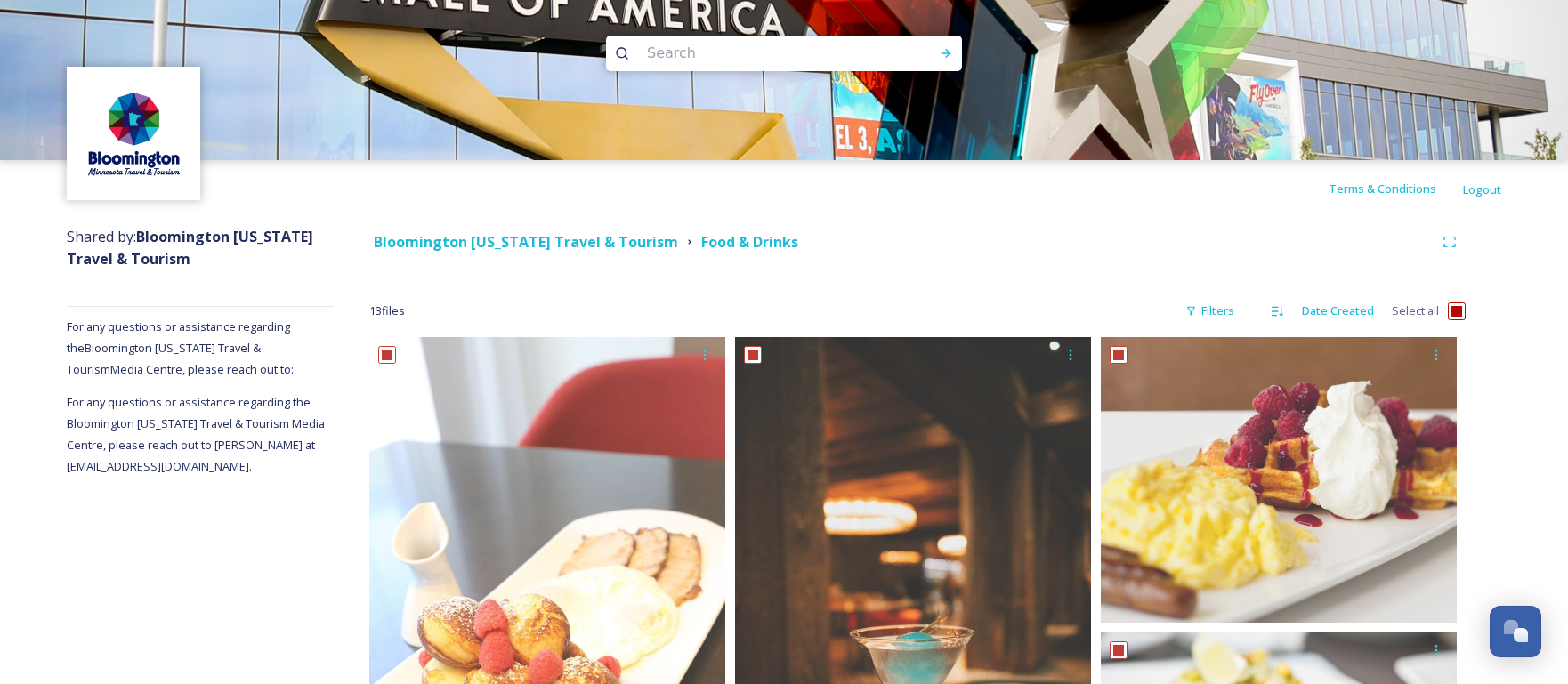
checkbox input "true"
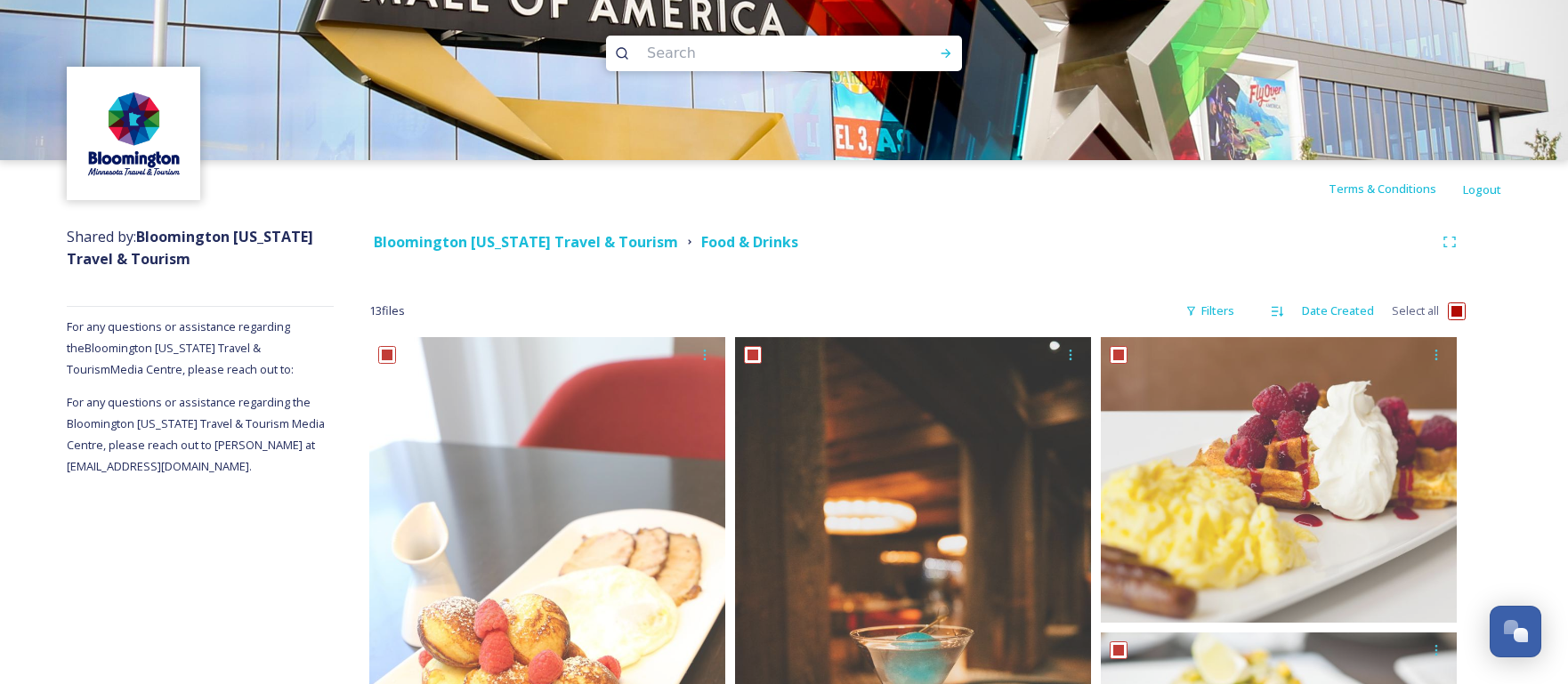
checkbox input "true"
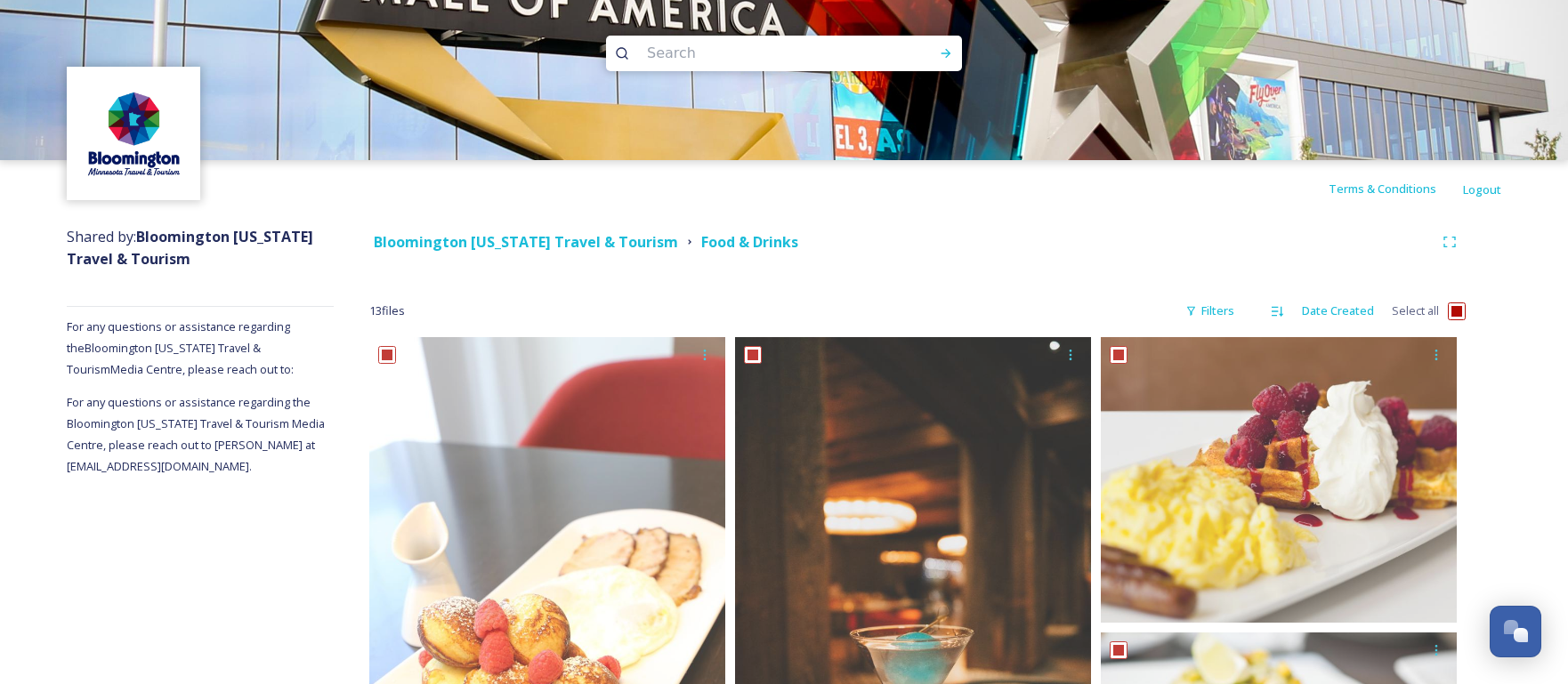
checkbox input "true"
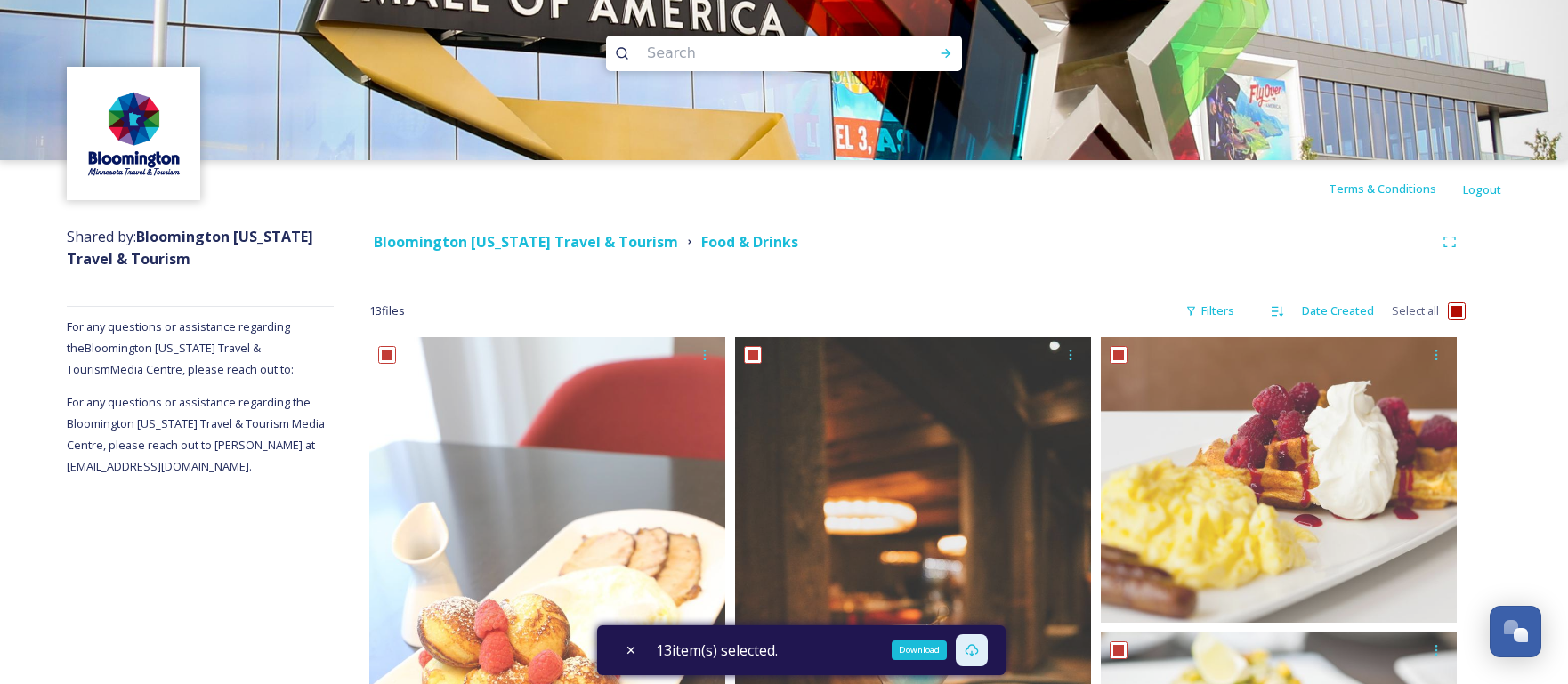
click at [978, 649] on icon at bounding box center [972, 651] width 14 height 14
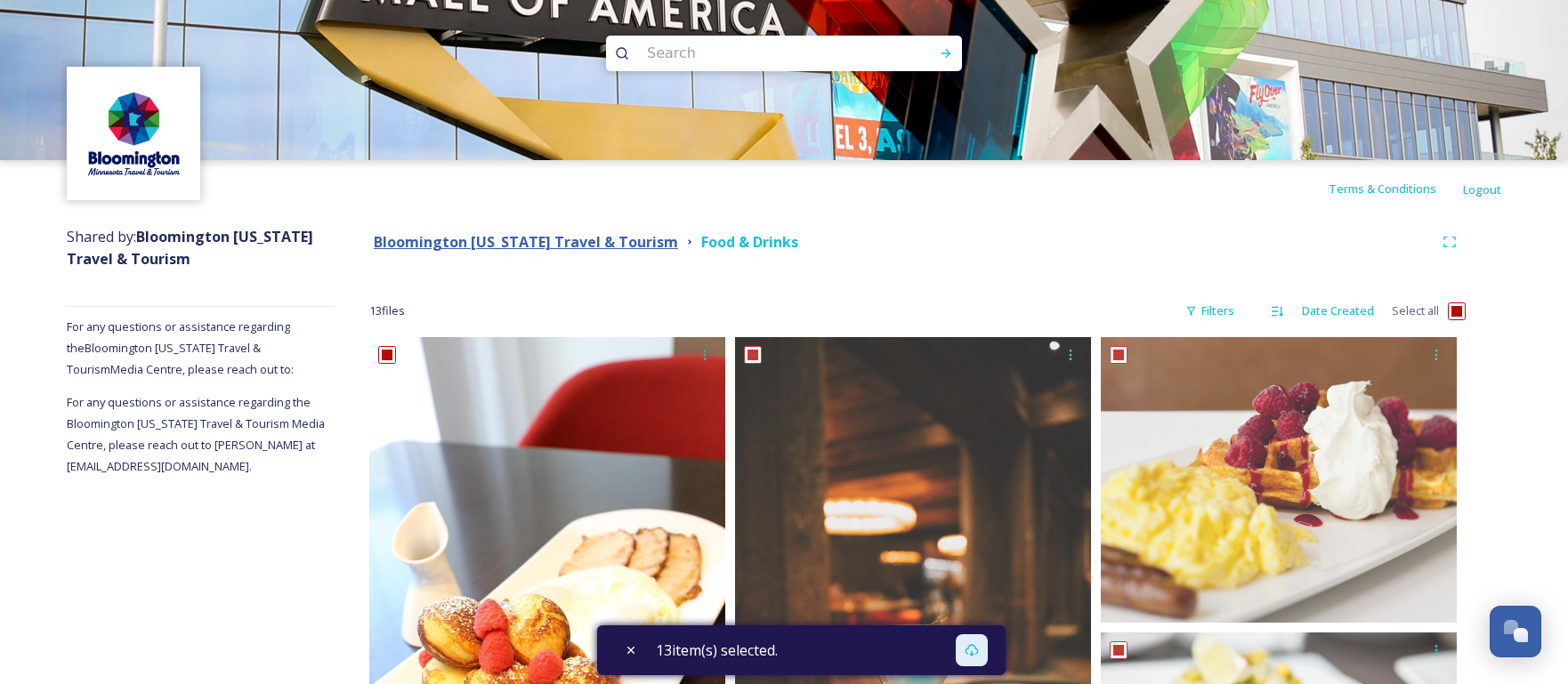
click at [621, 239] on strong "Bloomington [US_STATE] Travel & Tourism" at bounding box center [526, 242] width 304 height 20
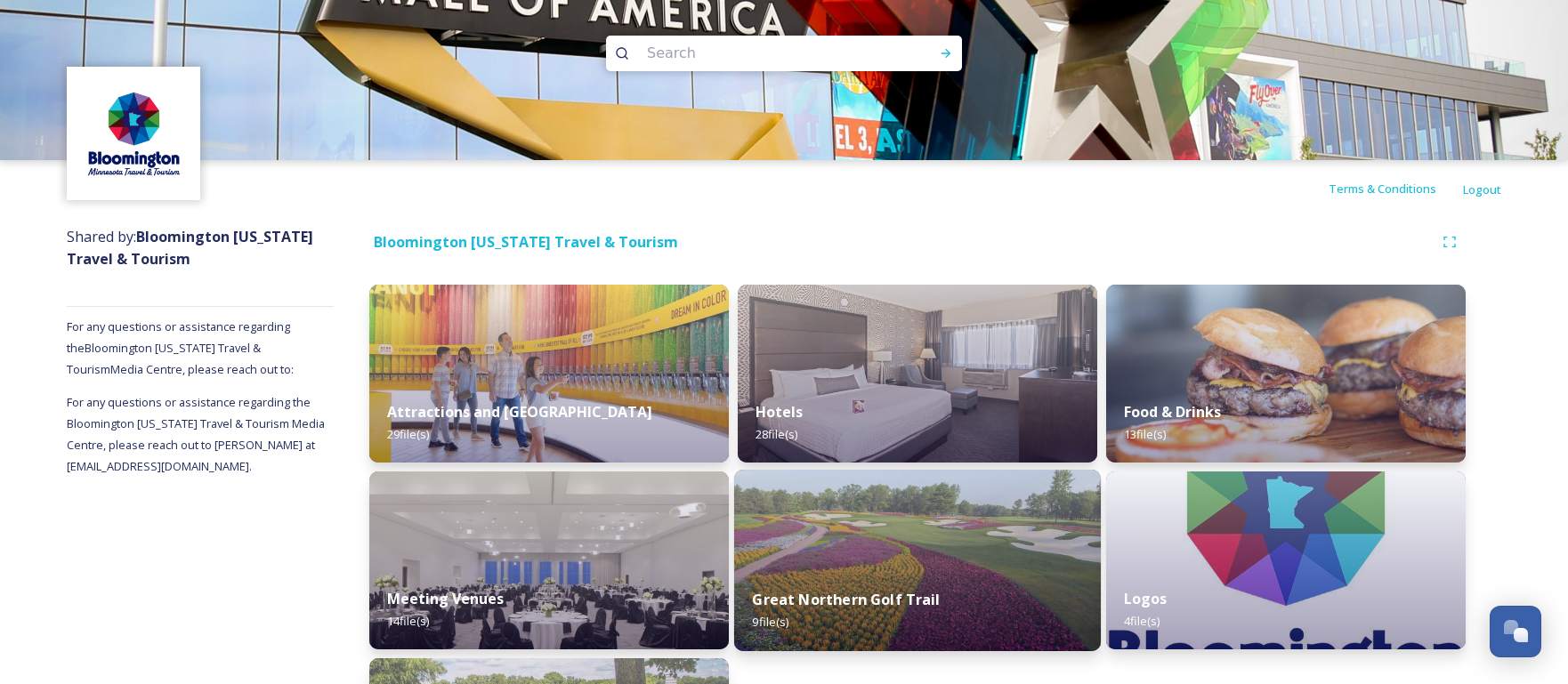
click at [883, 573] on div "Great Northern Golf Trail 9 file(s)" at bounding box center [917, 611] width 367 height 81
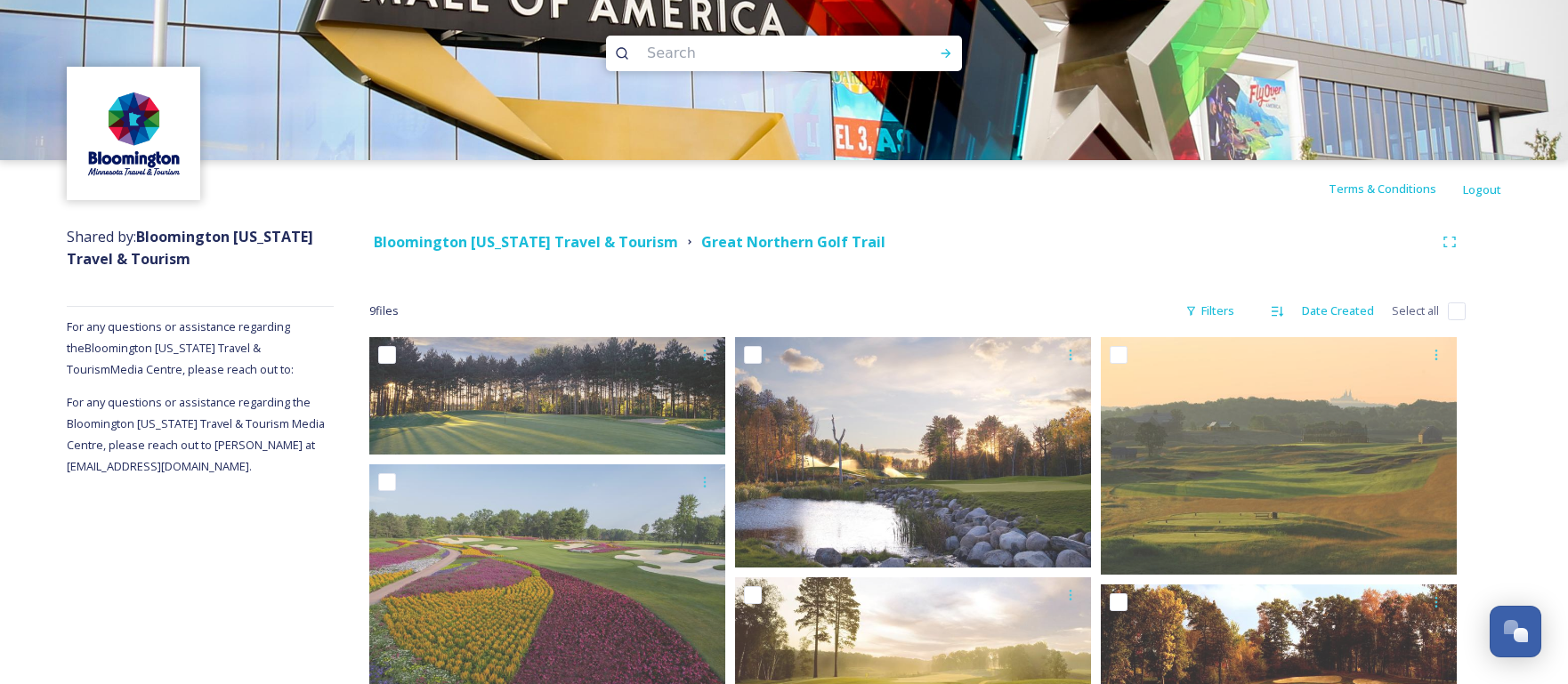
click at [1456, 313] on input "checkbox" at bounding box center [1457, 311] width 18 height 18
checkbox input "true"
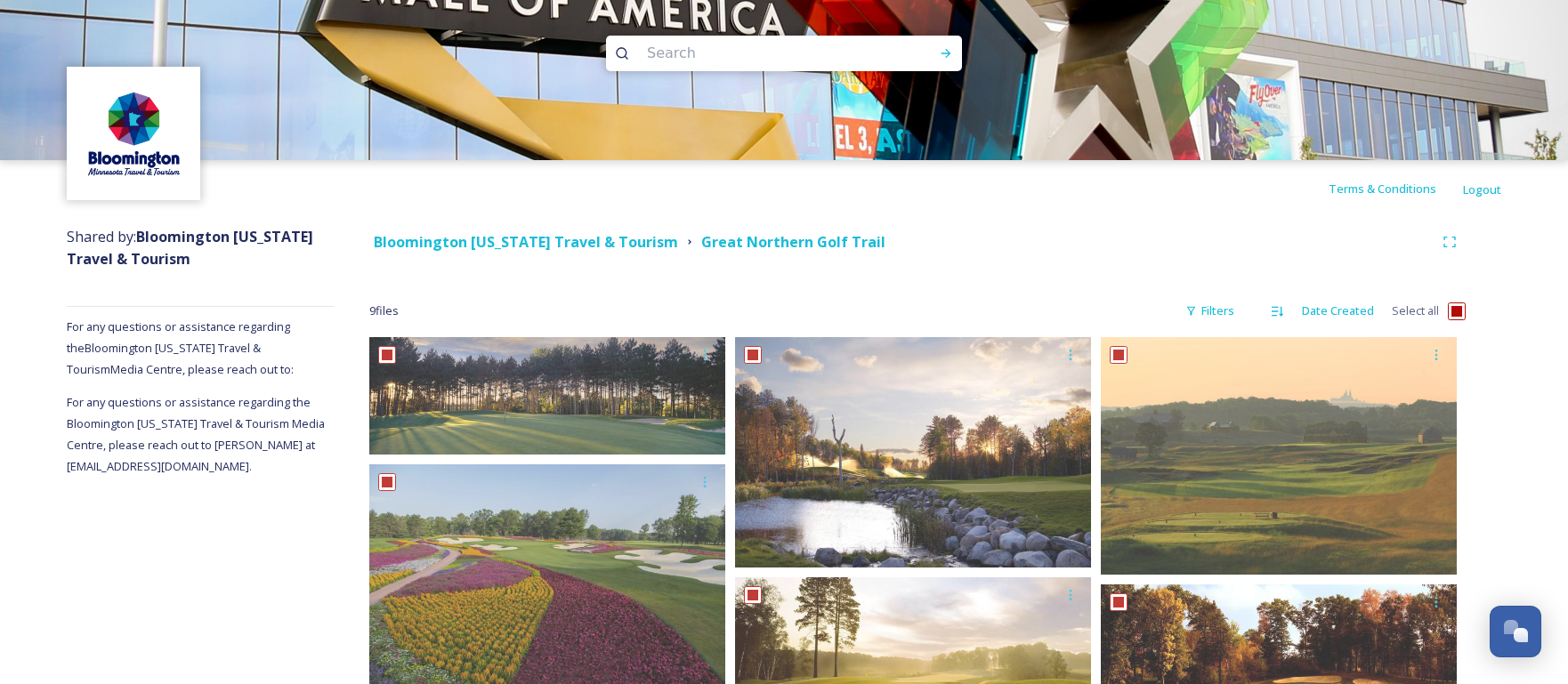
checkbox input "true"
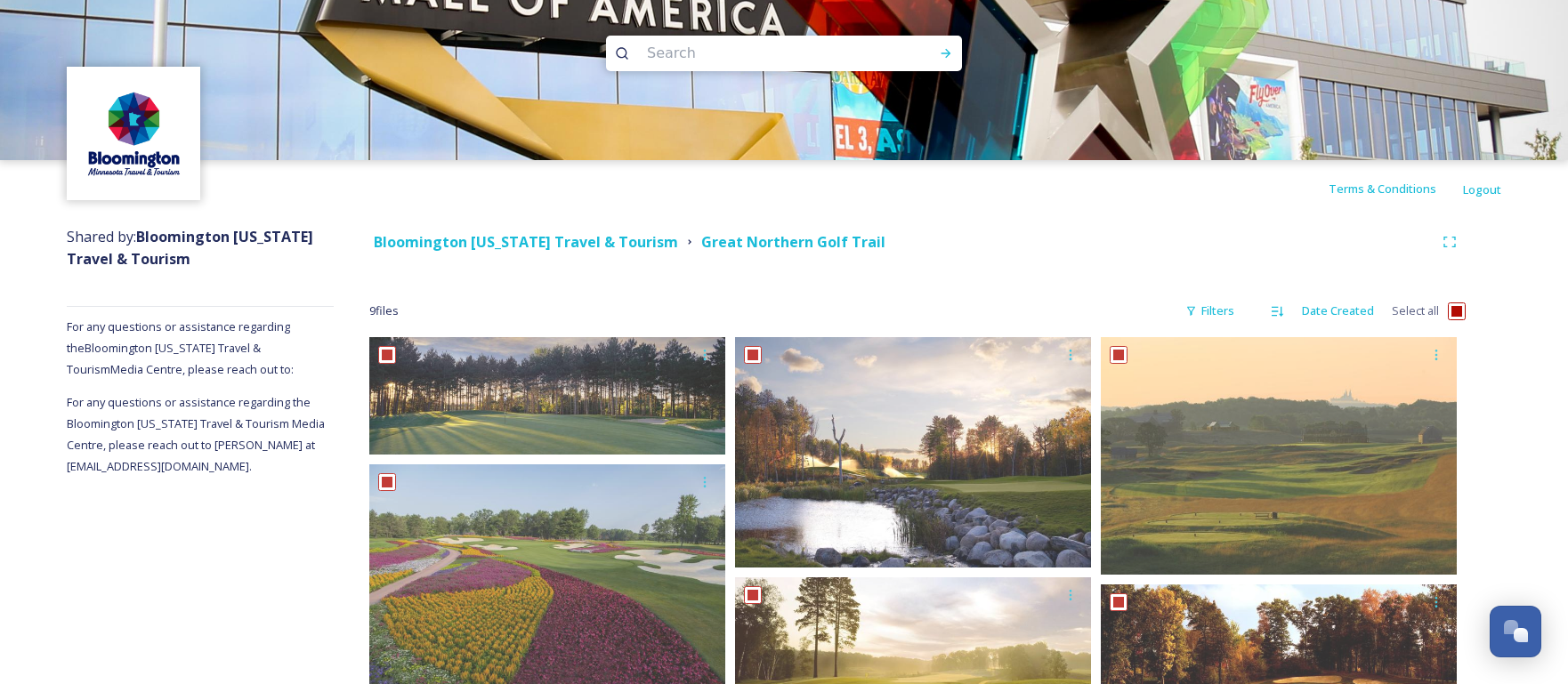
checkbox input "true"
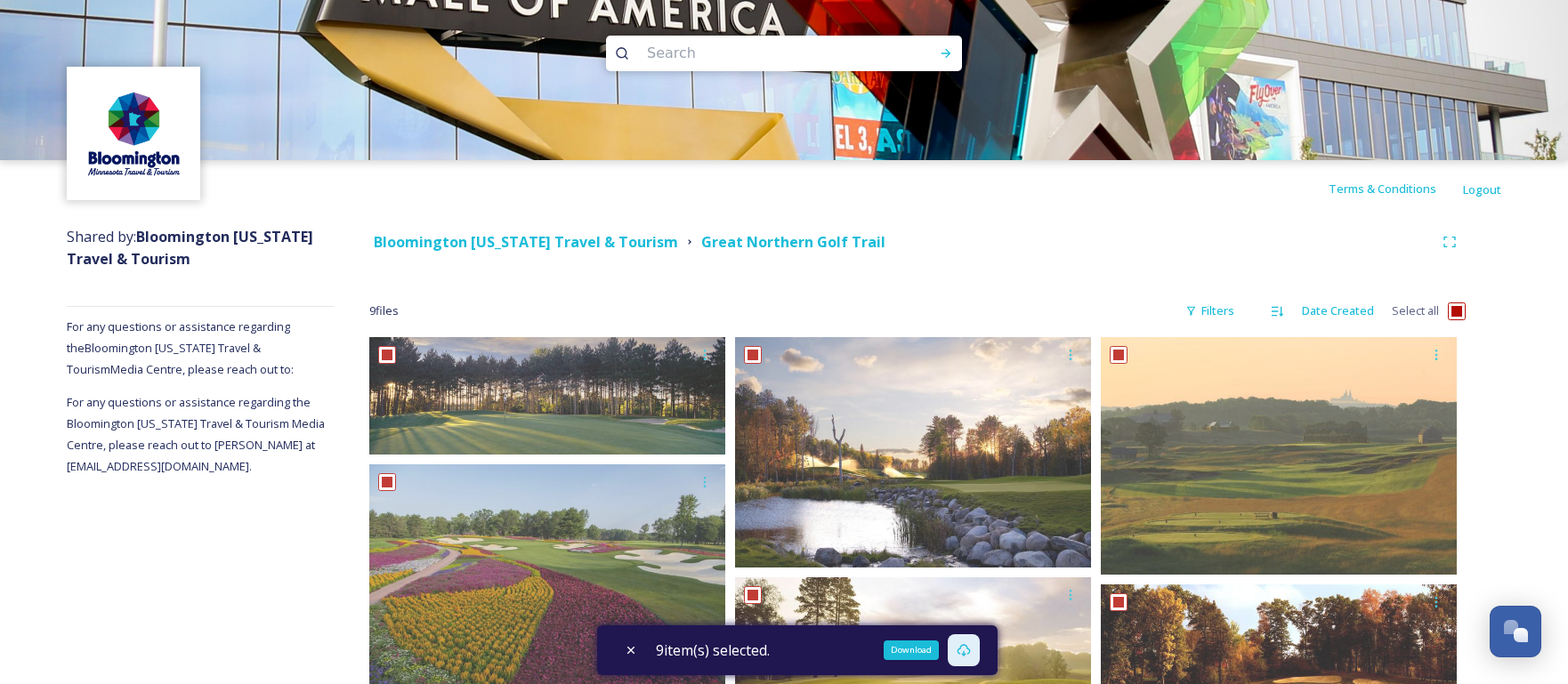
click at [967, 647] on icon at bounding box center [964, 651] width 14 height 14
click at [552, 247] on strong "Bloomington [US_STATE] Travel & Tourism" at bounding box center [526, 242] width 304 height 20
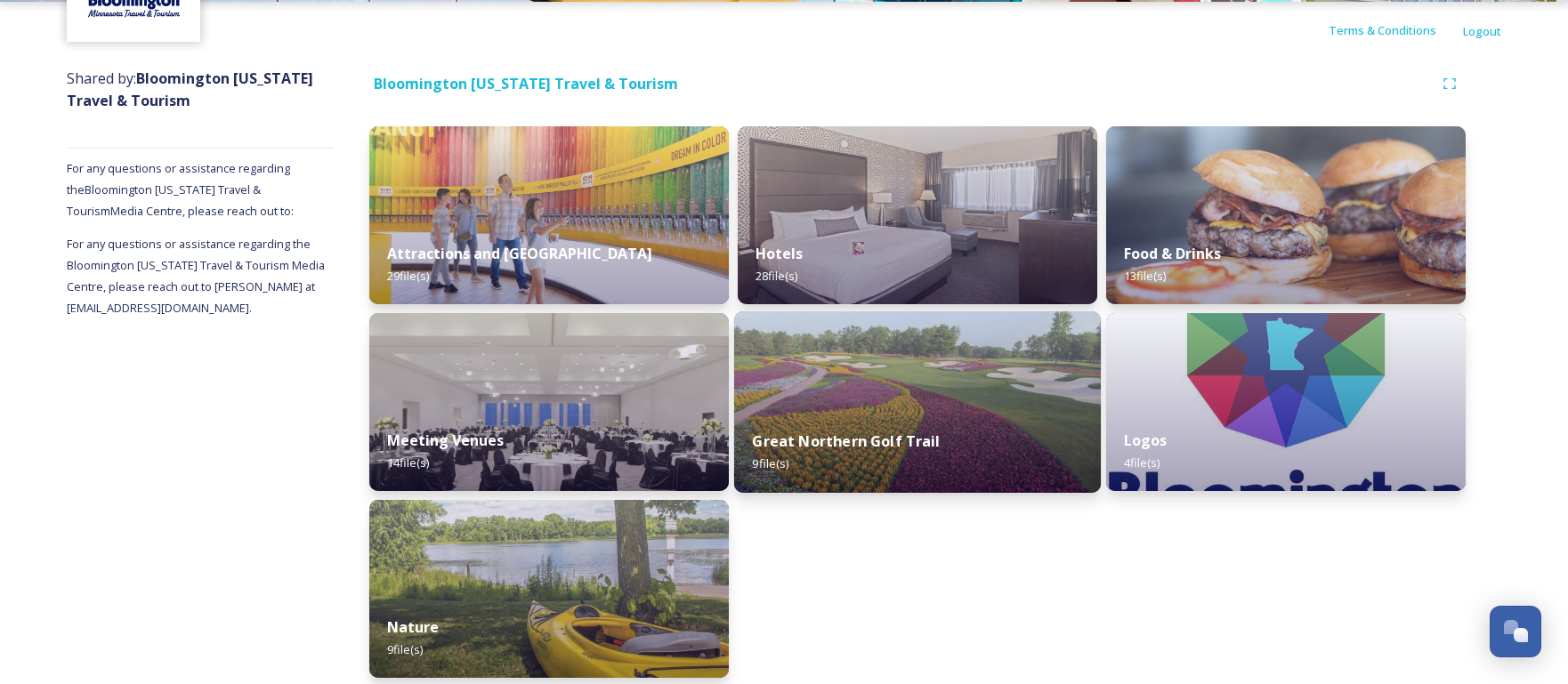
scroll to position [170, 0]
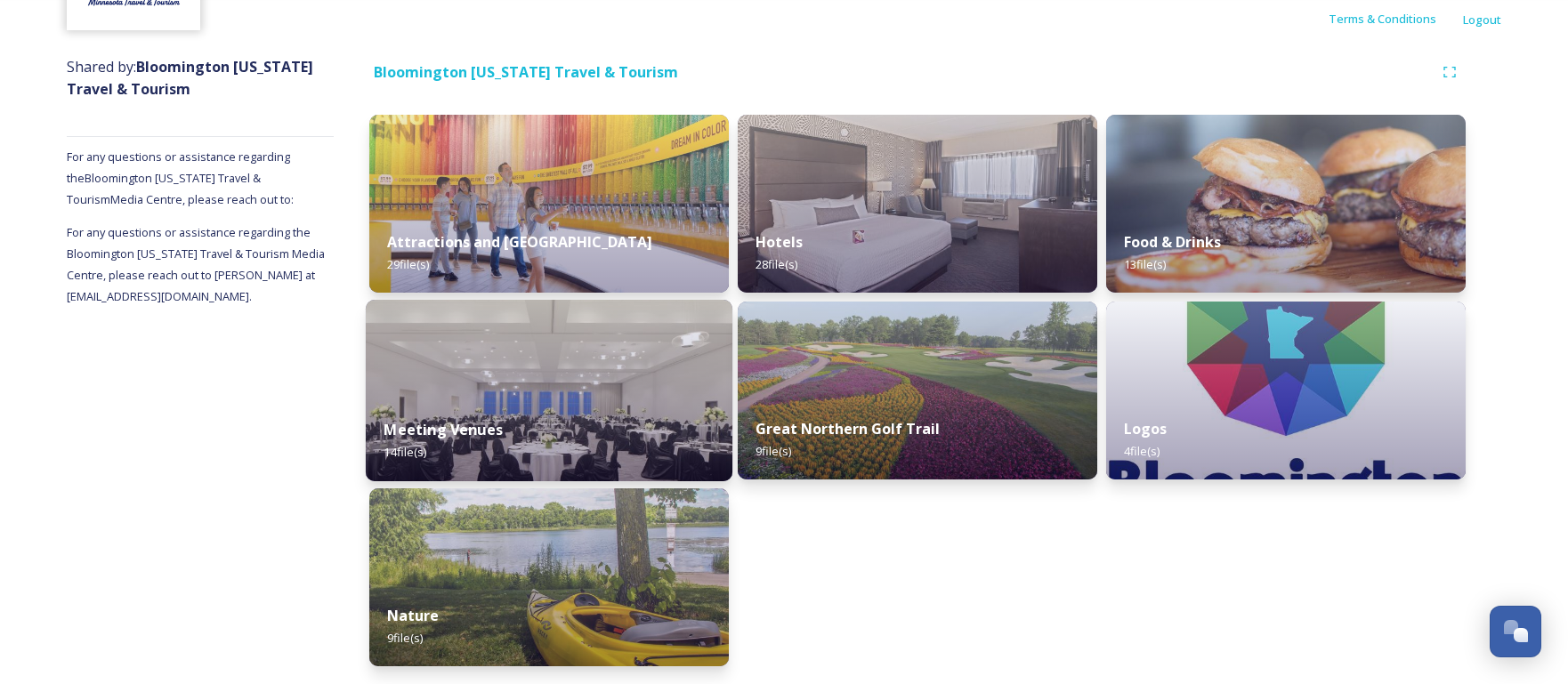
click at [560, 381] on img at bounding box center [549, 391] width 367 height 181
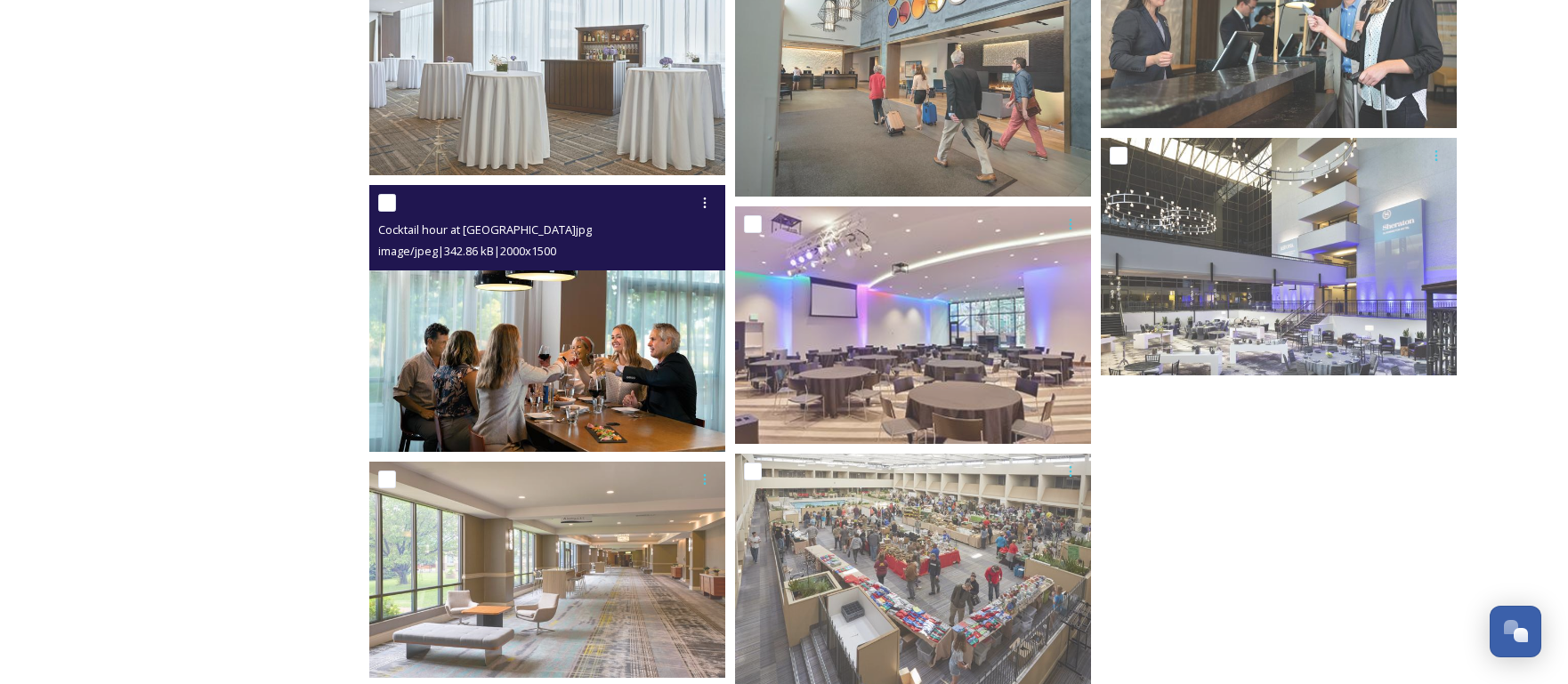
scroll to position [939, 0]
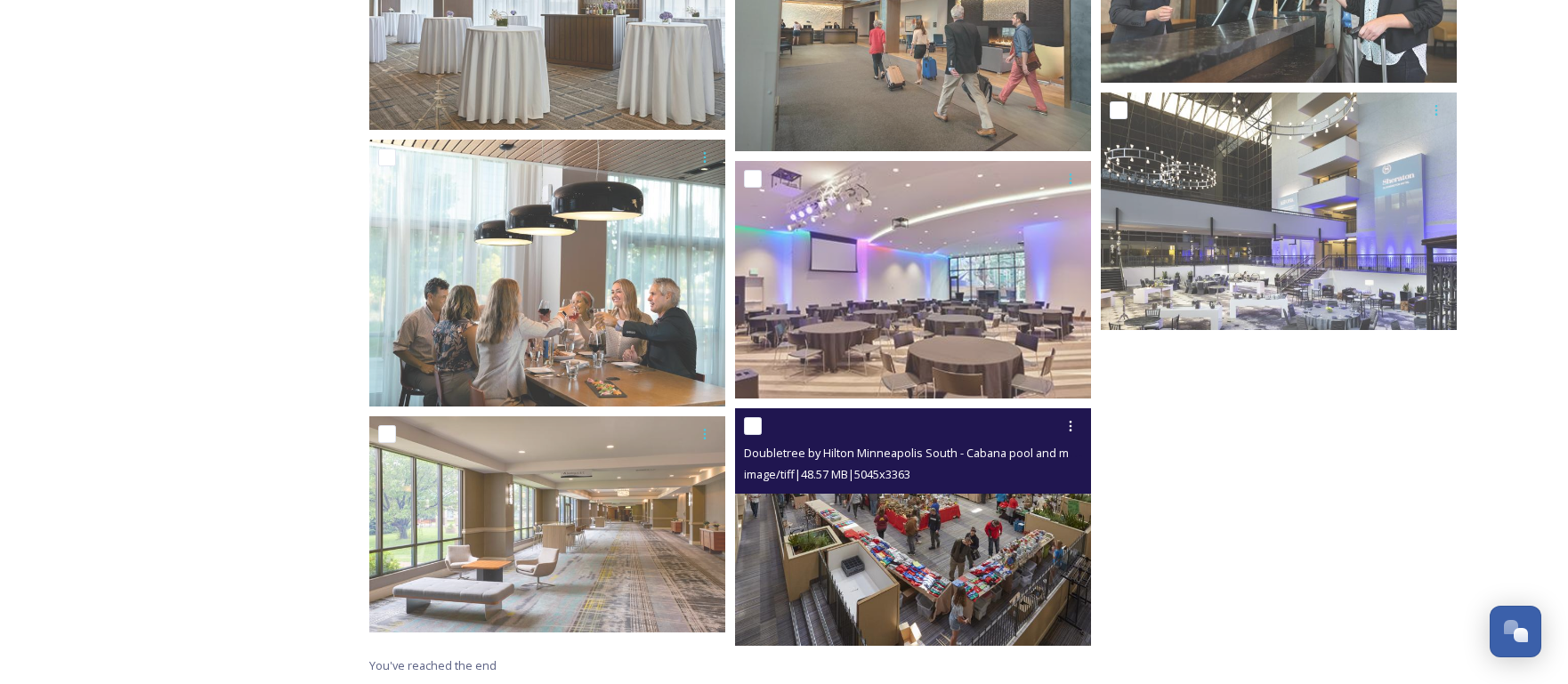
click at [753, 426] on input "checkbox" at bounding box center [753, 426] width 18 height 18
checkbox input "true"
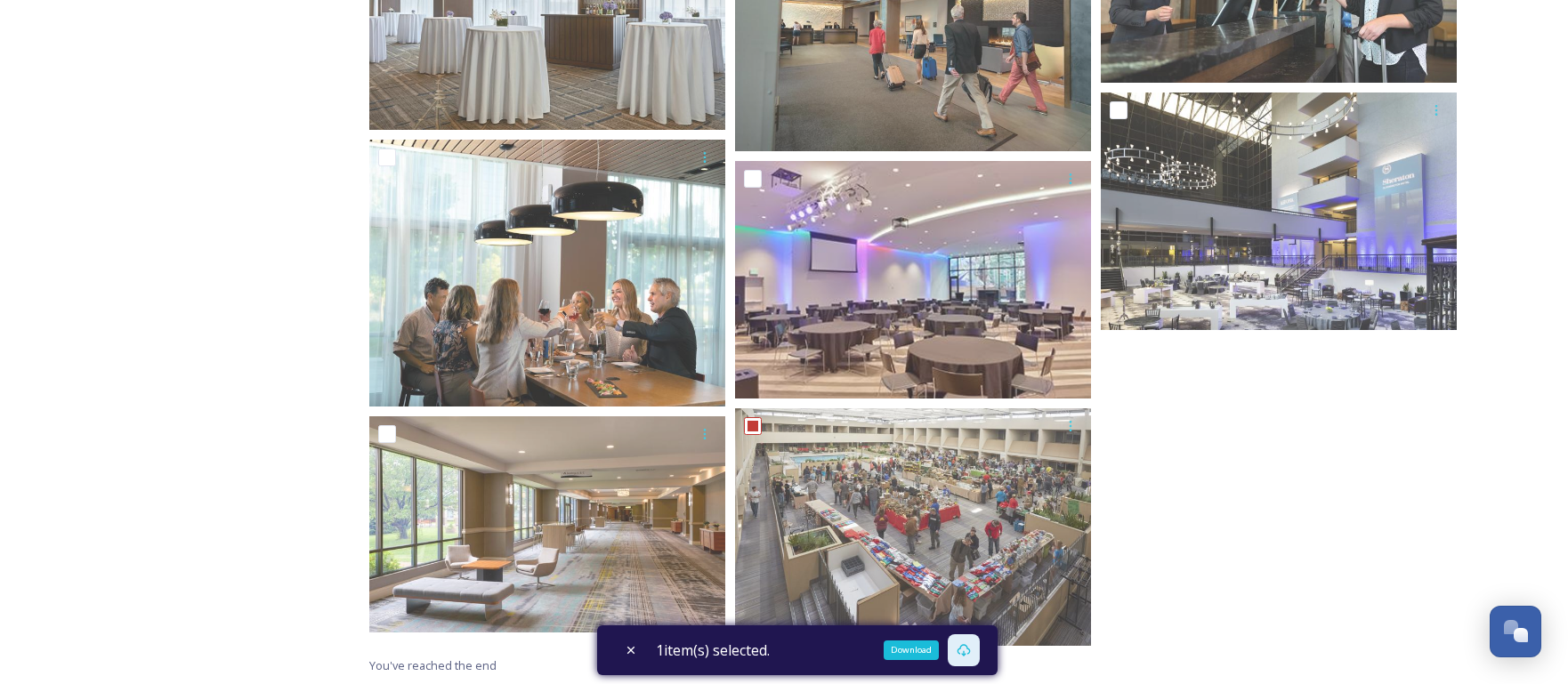
click at [972, 653] on icon at bounding box center [964, 651] width 14 height 14
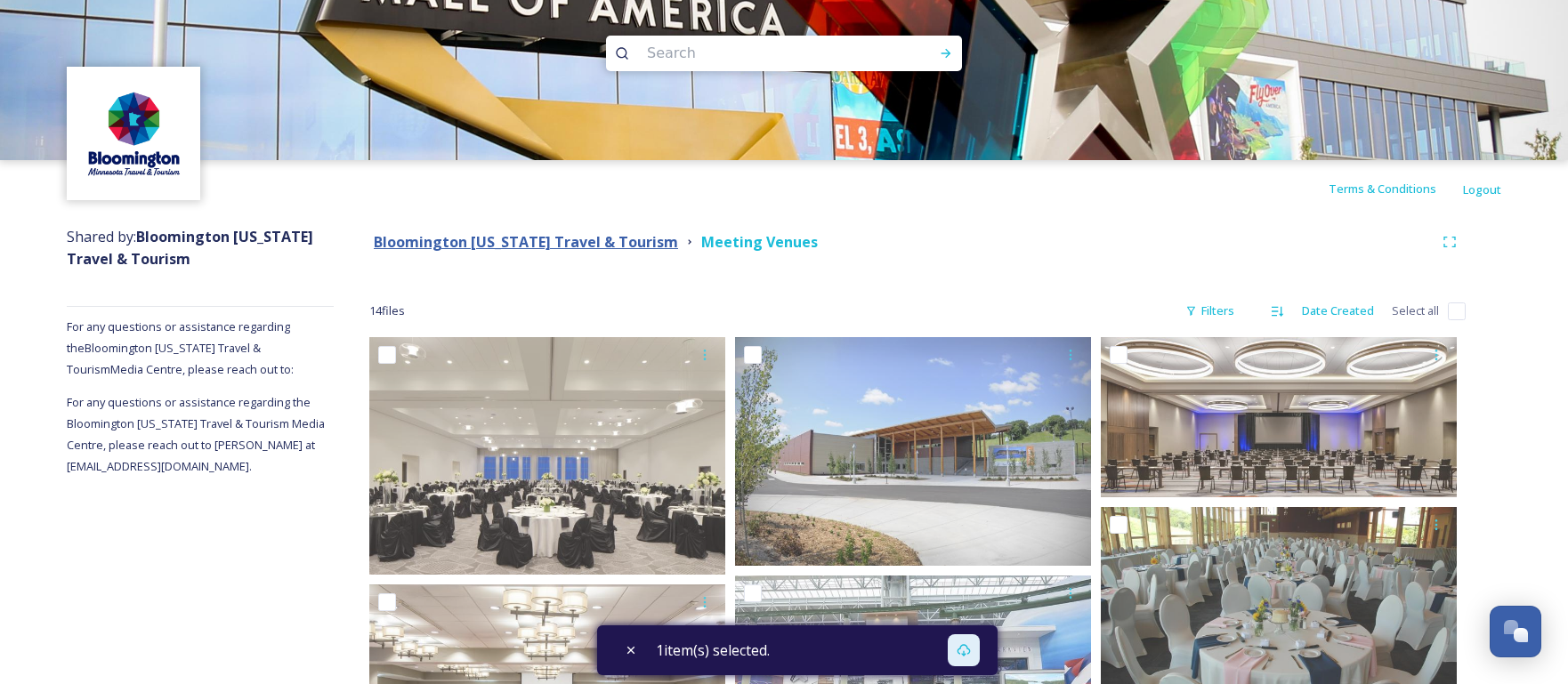
click at [505, 242] on strong "Bloomington [US_STATE] Travel & Tourism" at bounding box center [526, 242] width 304 height 20
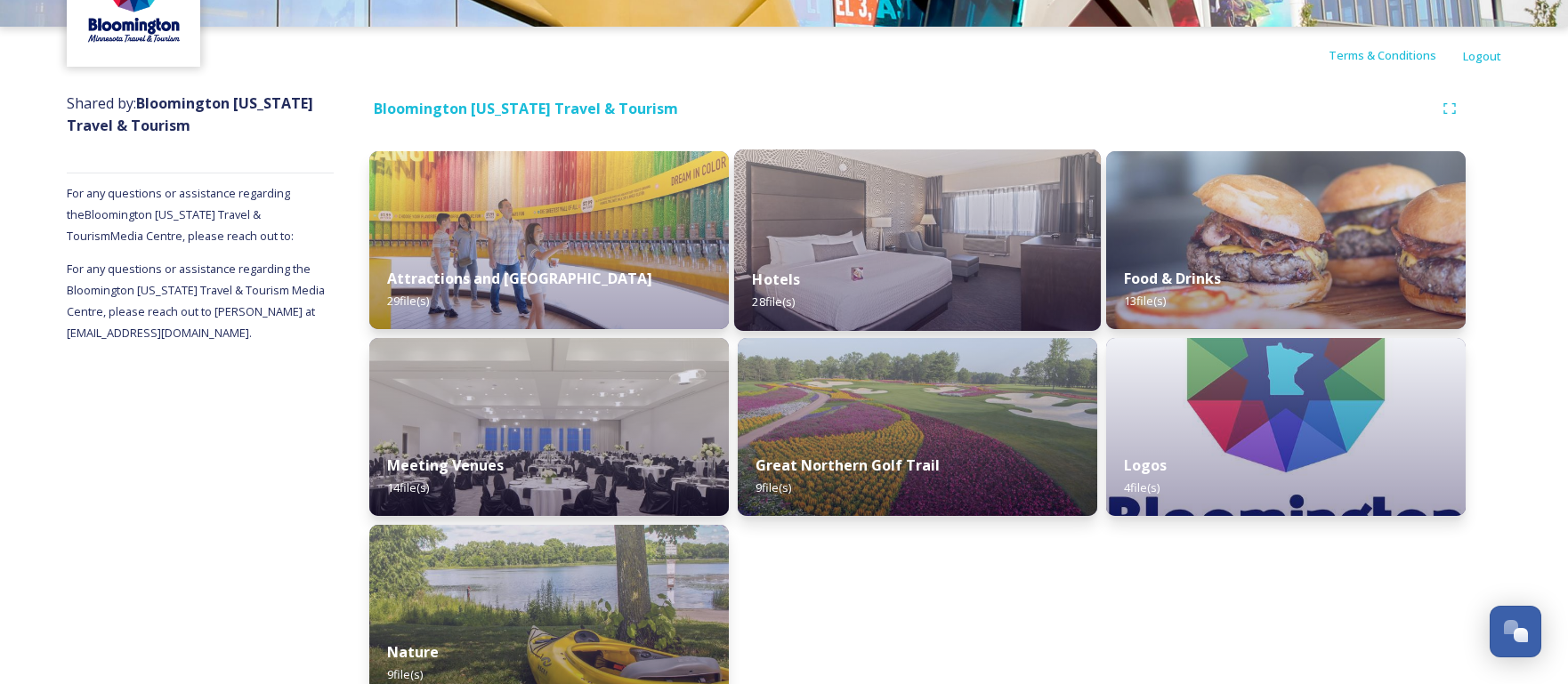
scroll to position [170, 0]
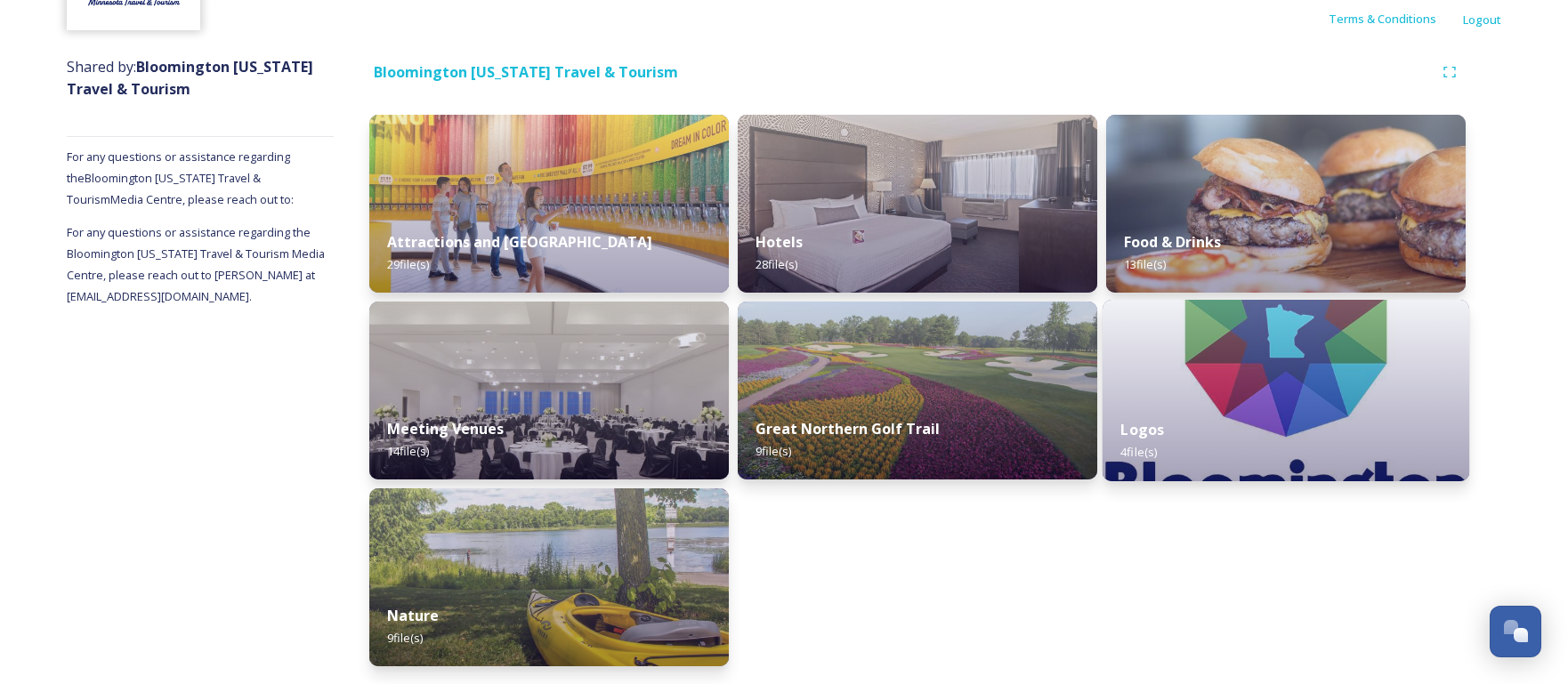
click at [1280, 401] on div "Logos 4 file(s)" at bounding box center [1286, 441] width 367 height 81
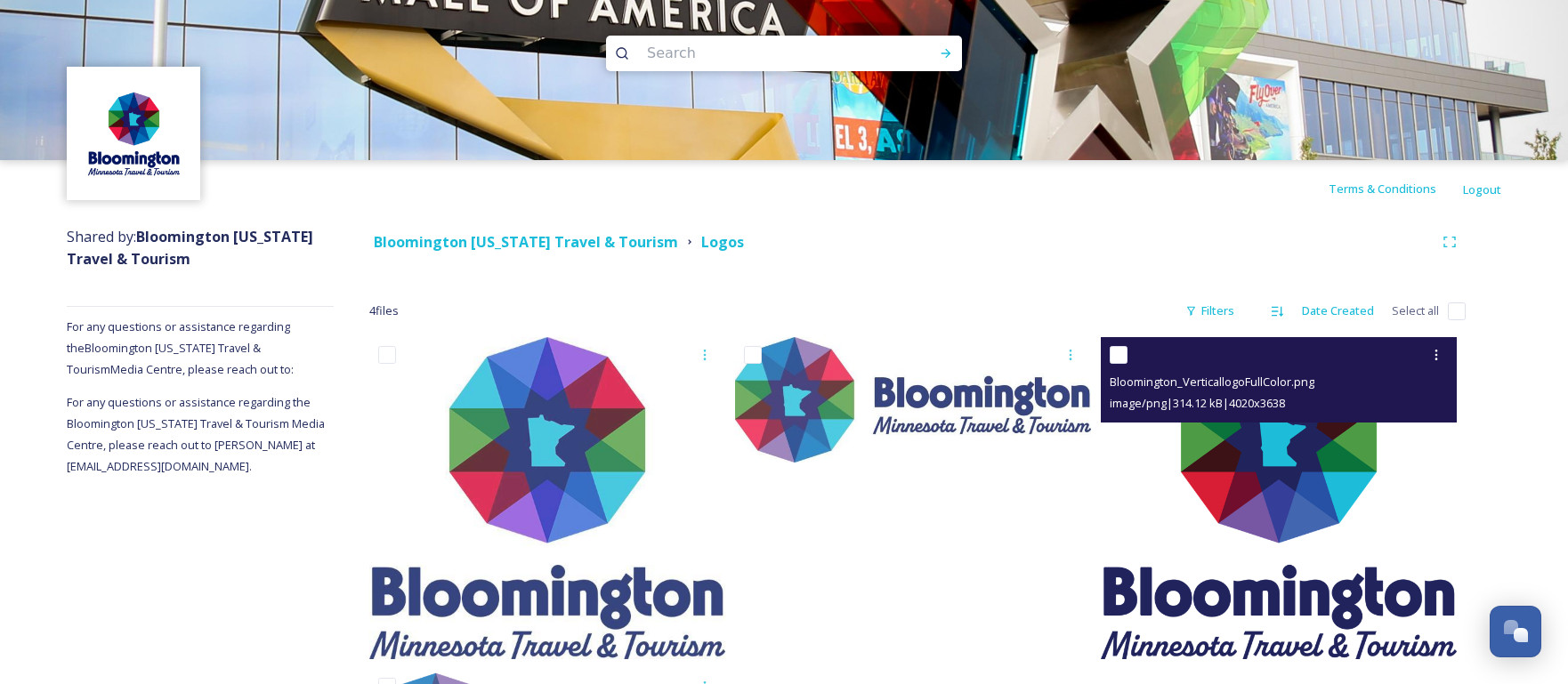
scroll to position [152, 0]
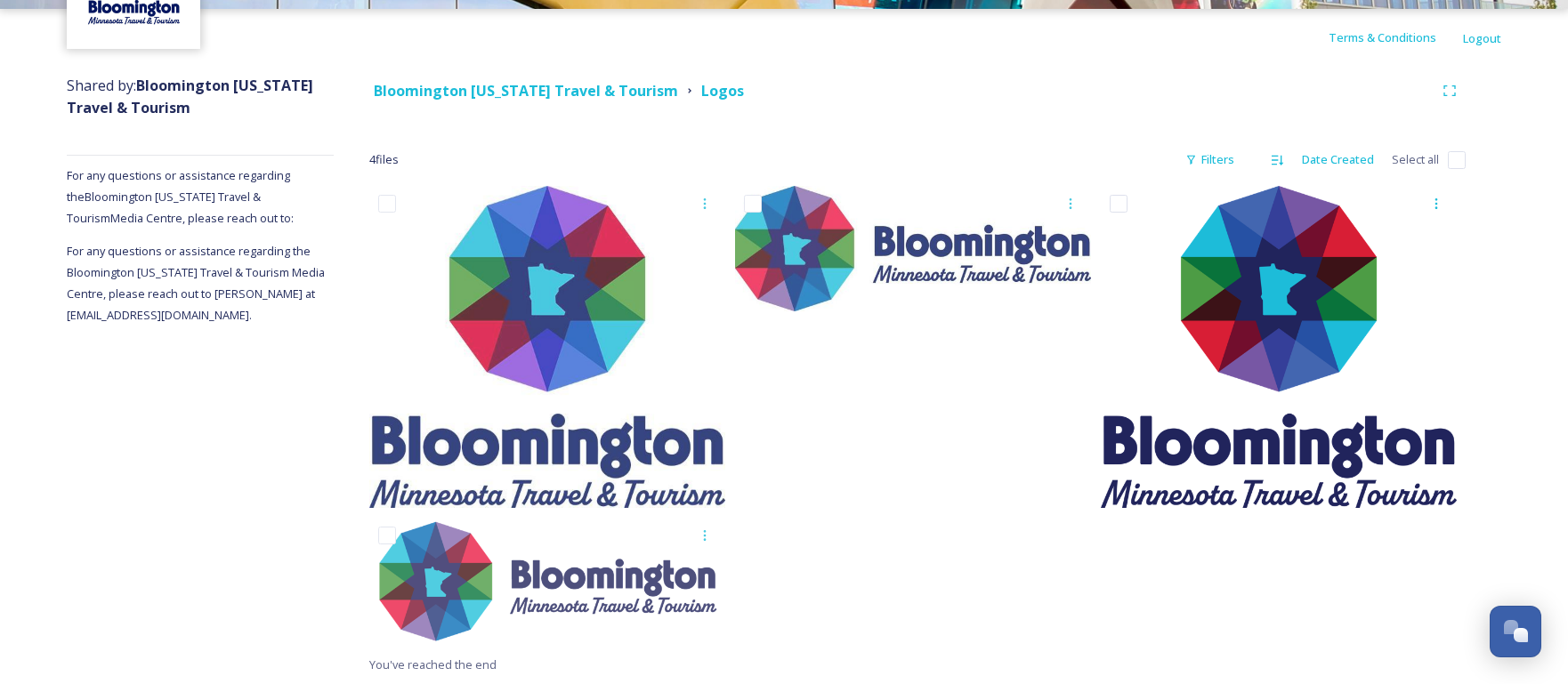
click at [1453, 159] on input "checkbox" at bounding box center [1457, 160] width 18 height 18
checkbox input "true"
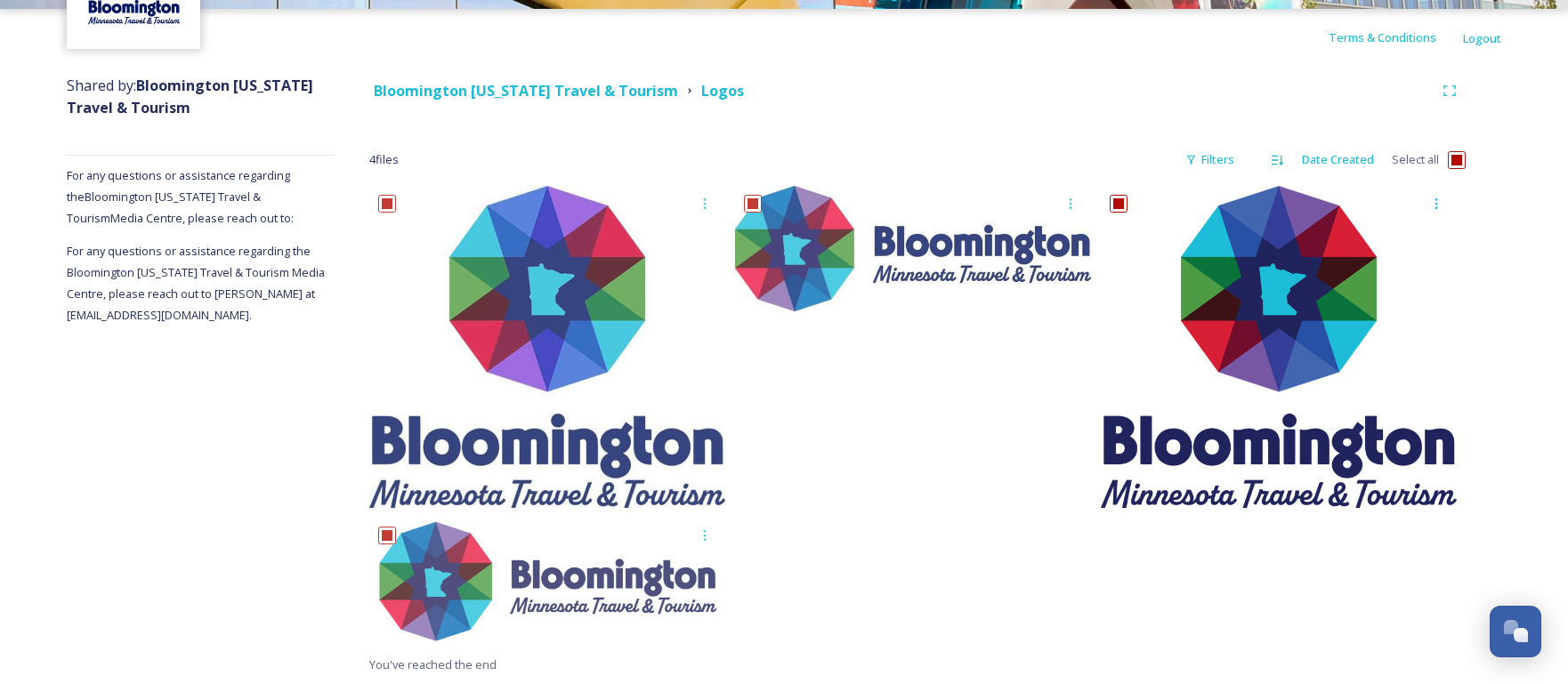
checkbox input "true"
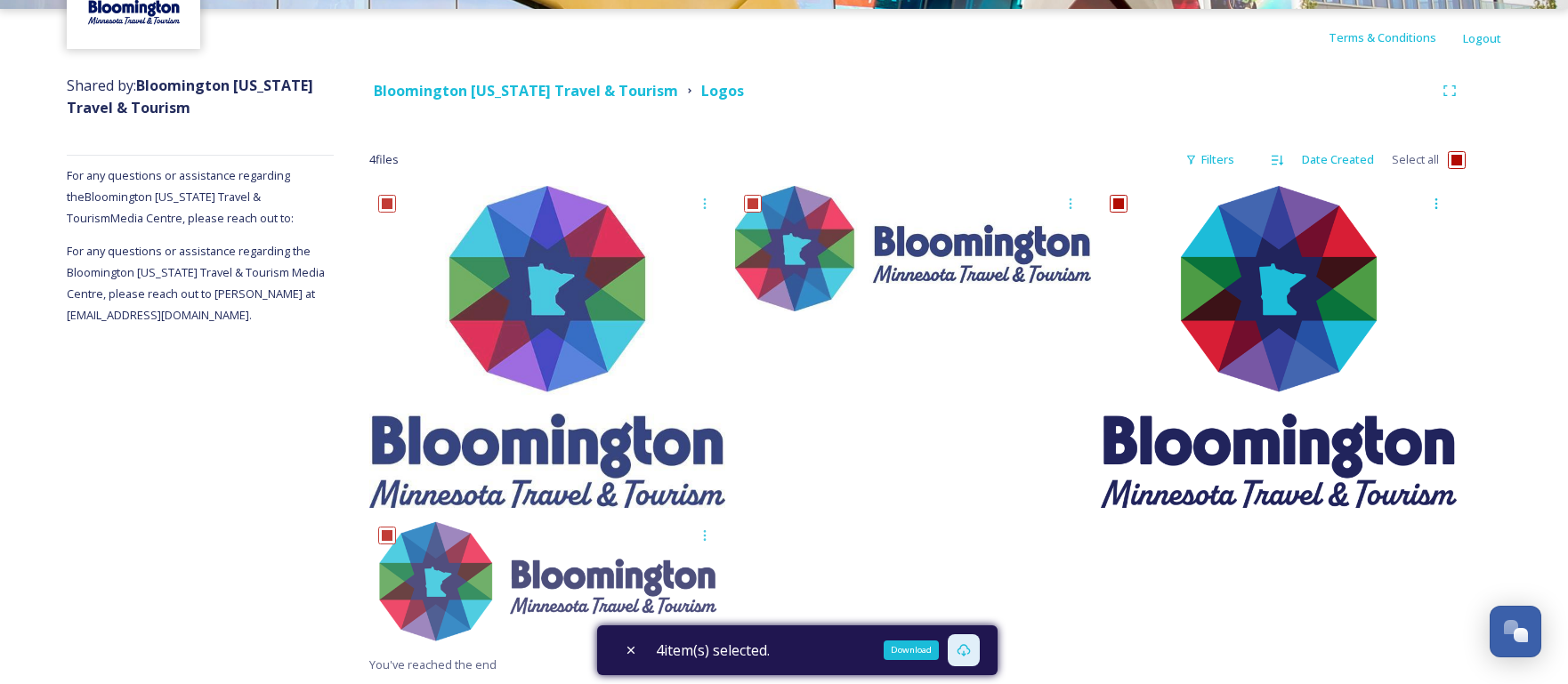
click at [962, 652] on div "Download" at bounding box center [964, 651] width 32 height 32
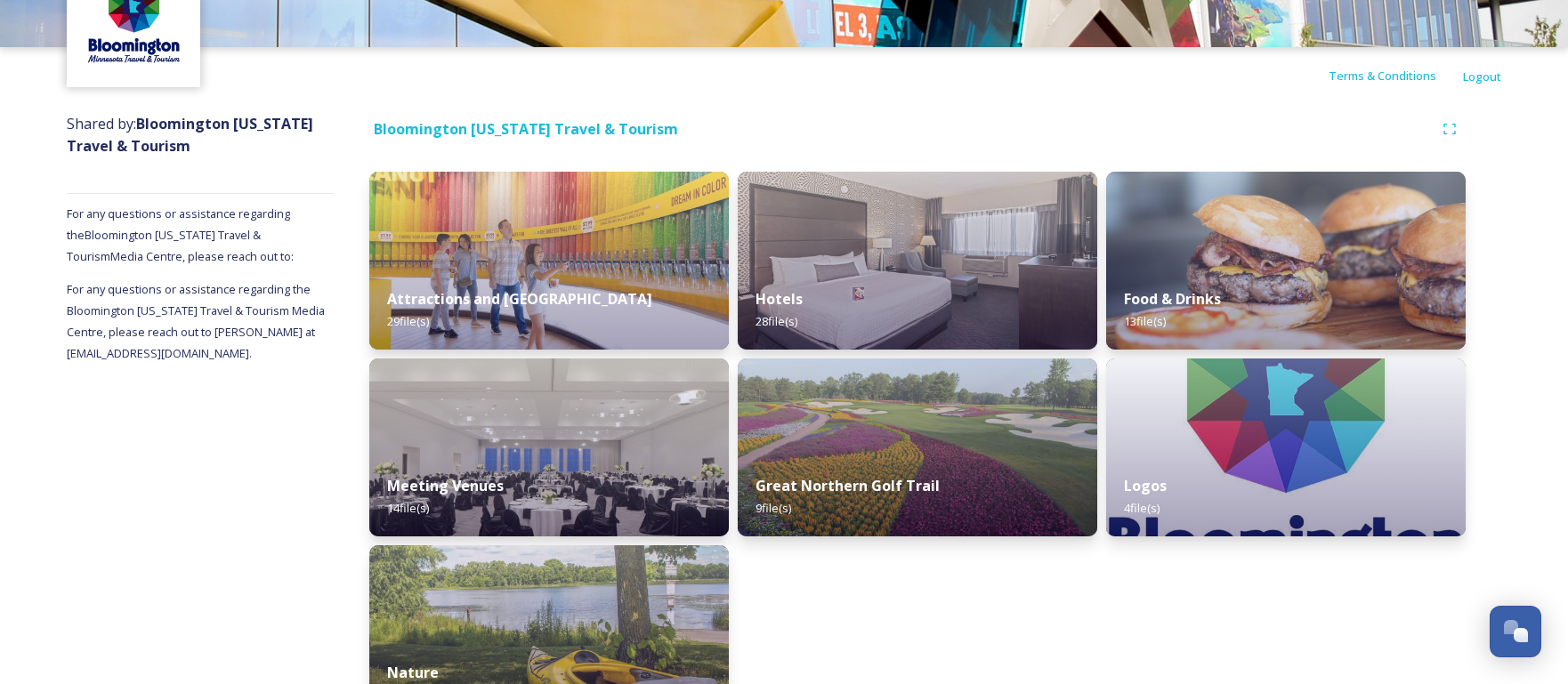
scroll to position [170, 0]
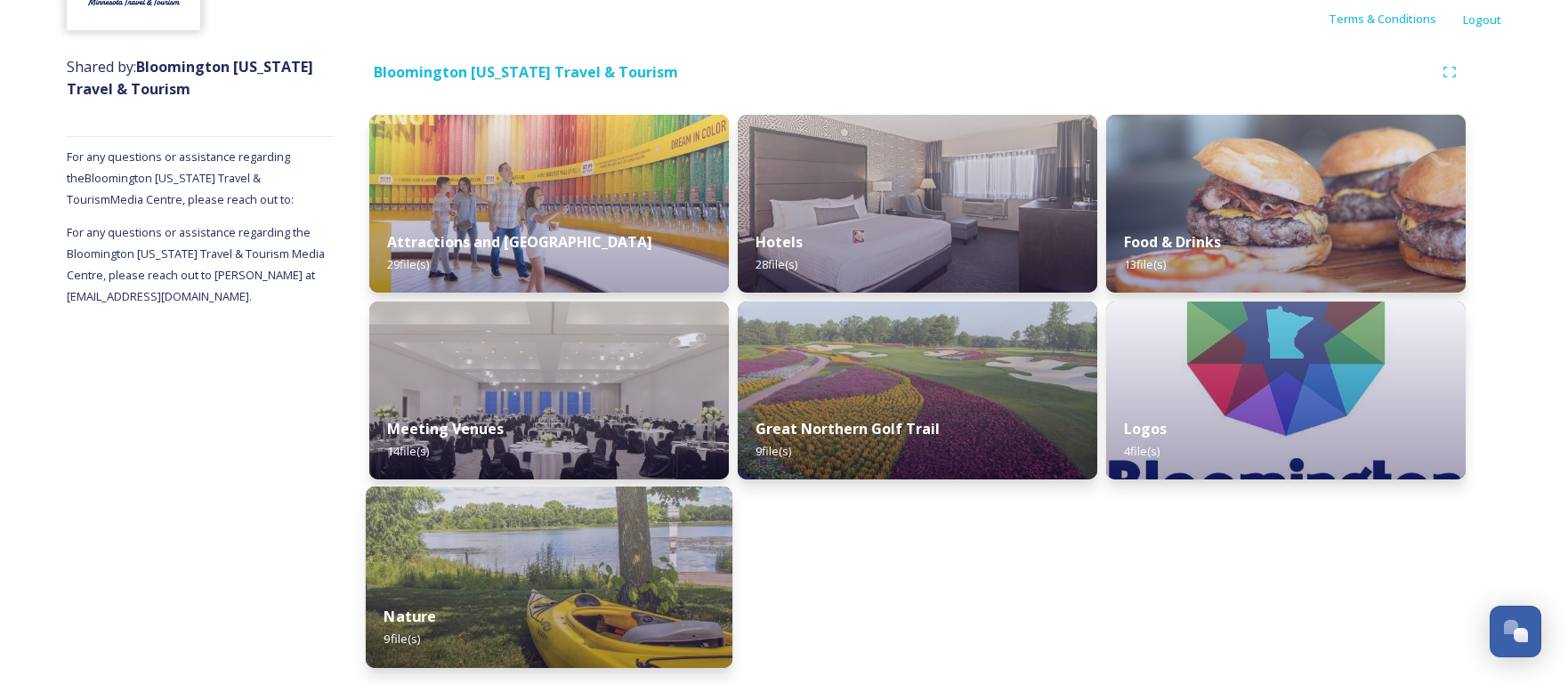
click at [509, 621] on div "Nature 9 file(s)" at bounding box center [549, 628] width 367 height 81
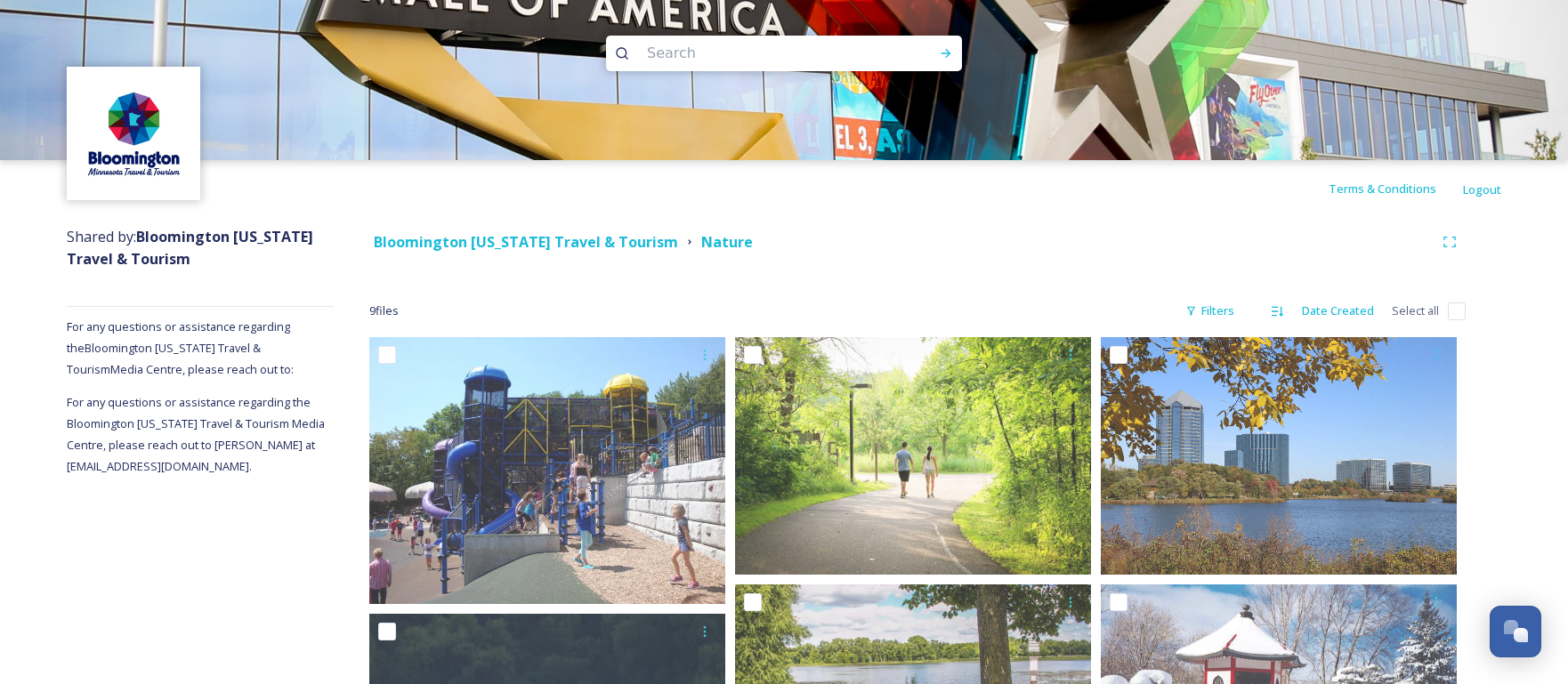
drag, startPoint x: 1451, startPoint y: 311, endPoint x: 1432, endPoint y: 317, distance: 19.9
click at [1451, 311] on input "checkbox" at bounding box center [1457, 311] width 18 height 18
checkbox input "true"
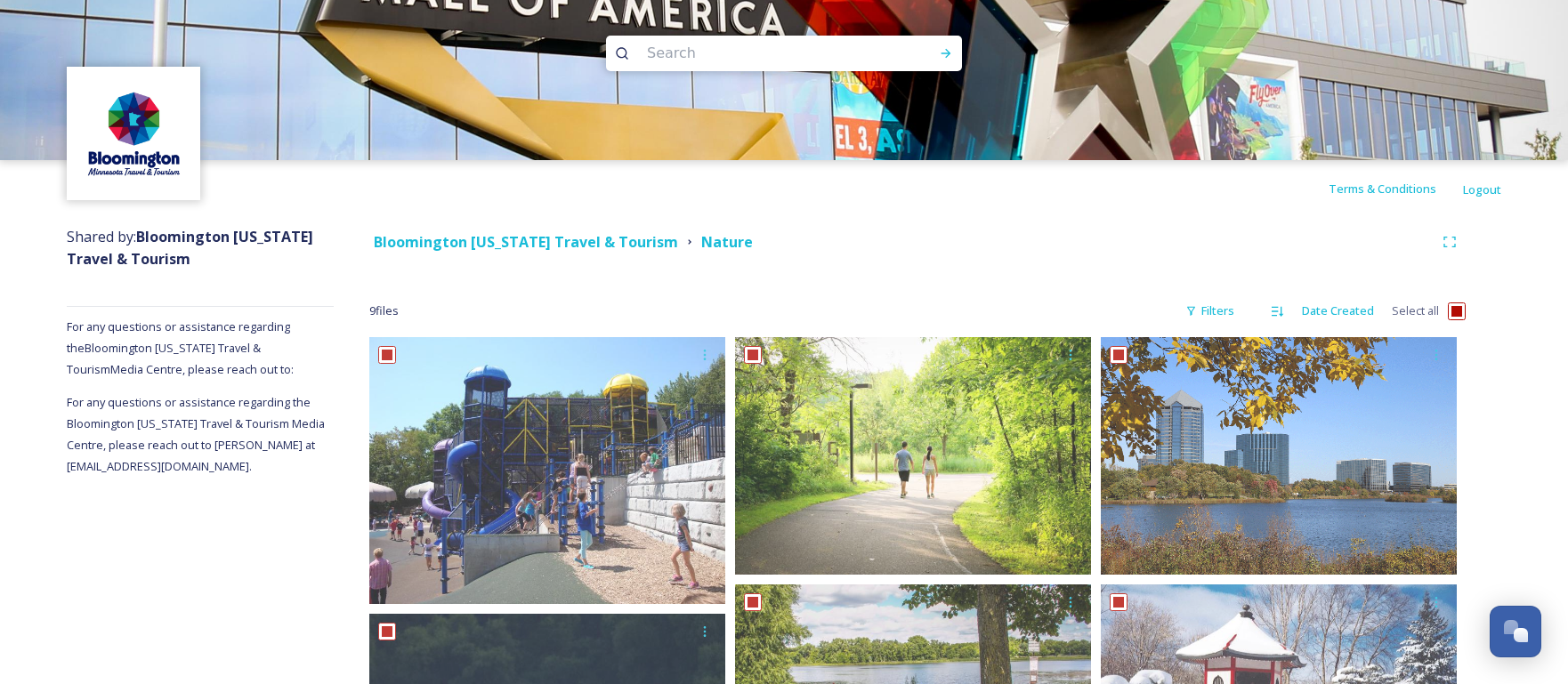
checkbox input "true"
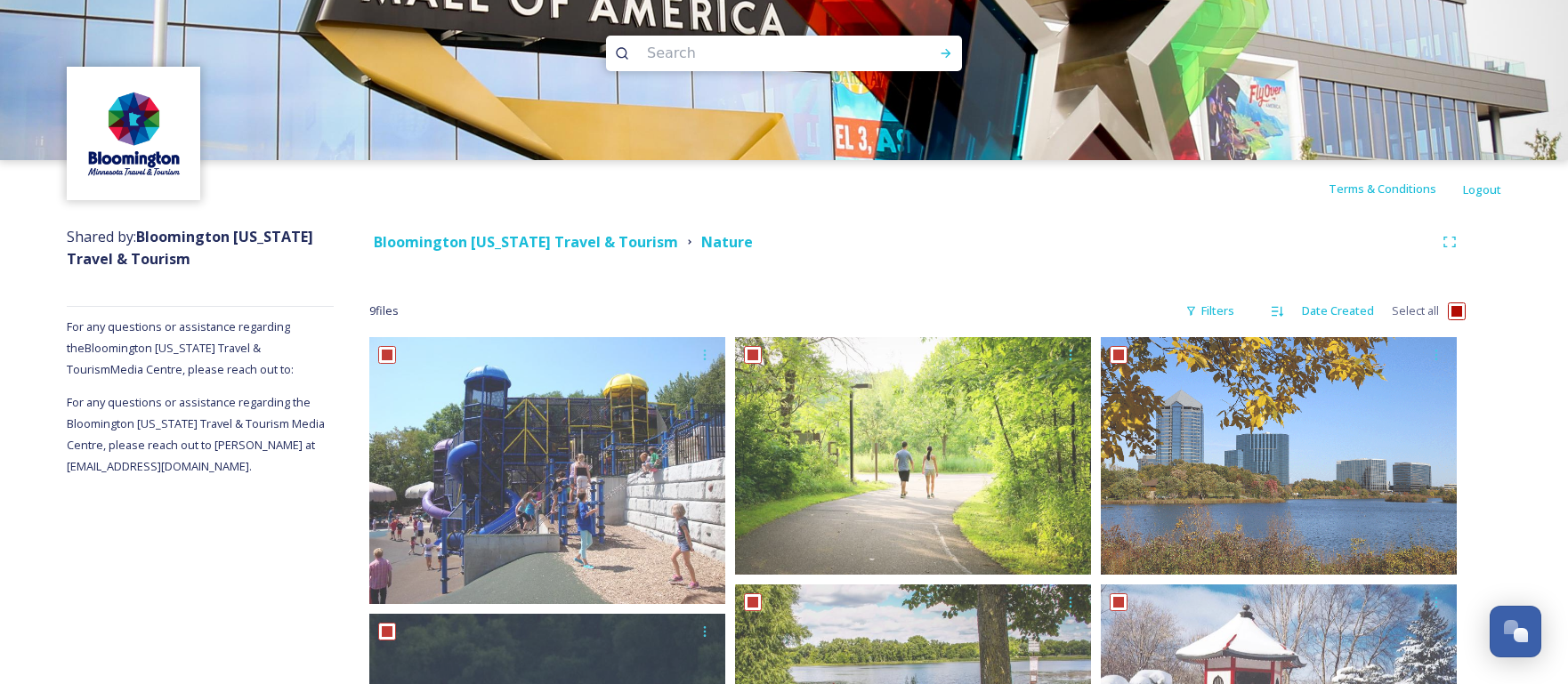
checkbox input "true"
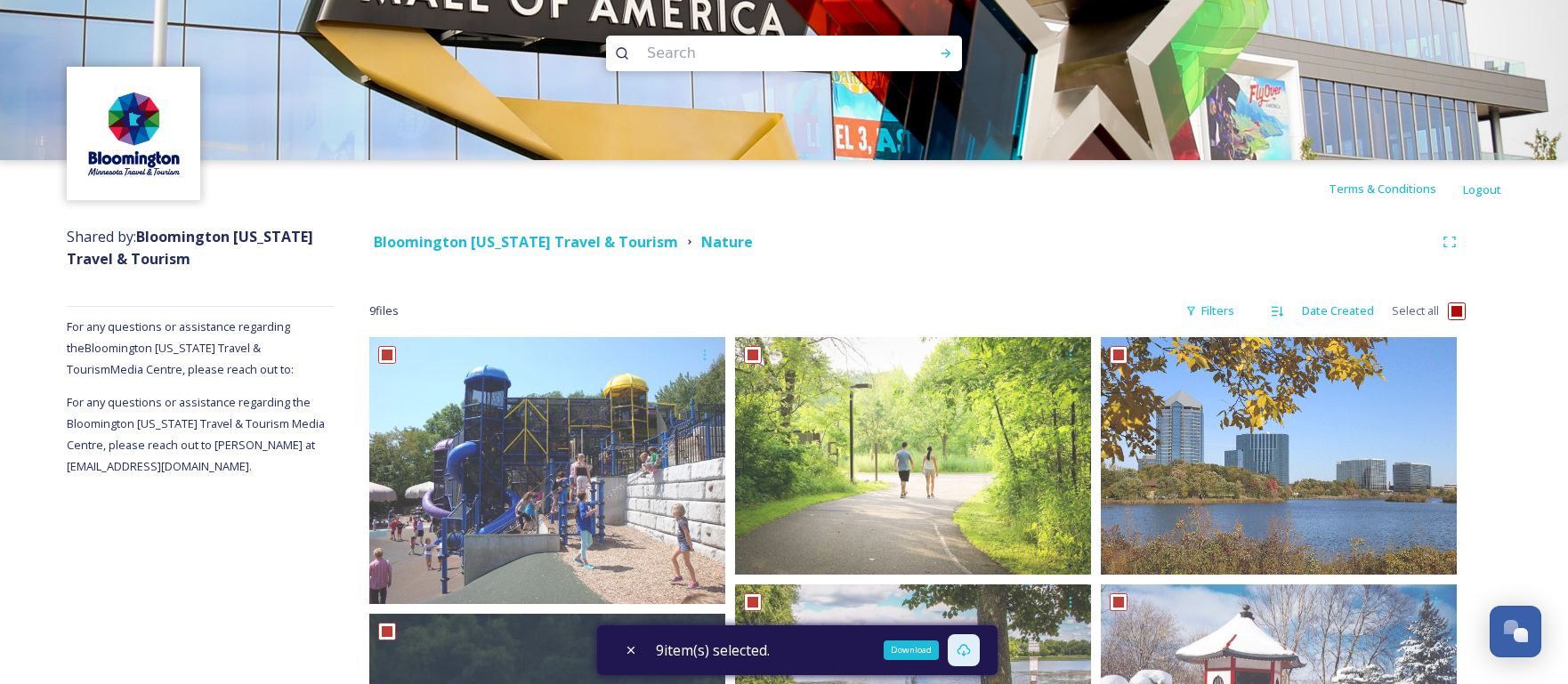
click at [968, 653] on icon at bounding box center [964, 651] width 14 height 14
